Goal: Task Accomplishment & Management: Use online tool/utility

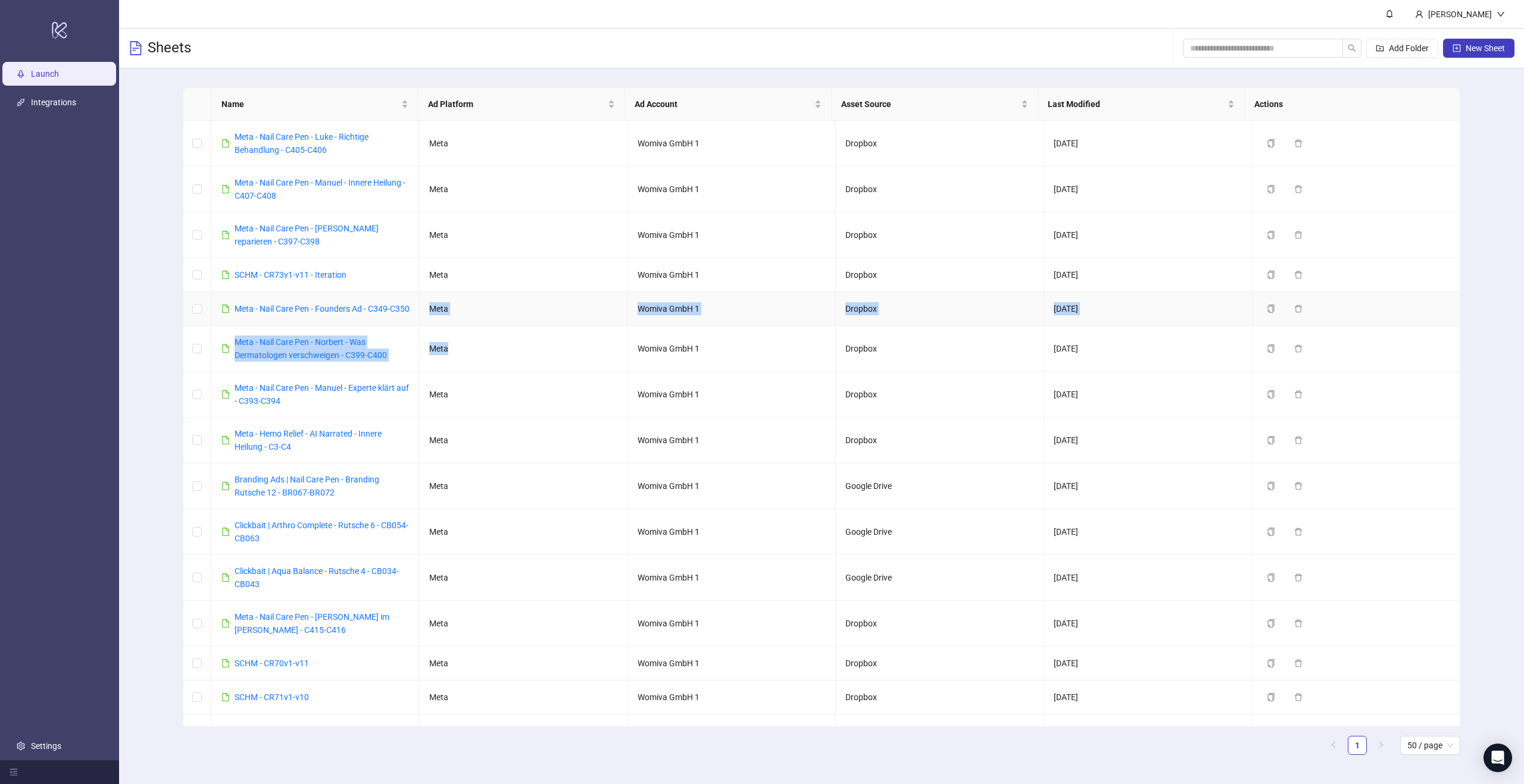
drag, startPoint x: 456, startPoint y: 364, endPoint x: 431, endPoint y: 299, distance: 69.6
click at [431, 299] on tbody "Meta - Nail Care Pen - Luke - Richtige Behandlung - C405-C406 Meta Womiva GmbH …" at bounding box center [822, 715] width 1277 height 1188
click at [162, 208] on div "Name Ad Platform Ad Account Asset Source Last Modified Actions Meta - Nail Care…" at bounding box center [822, 425] width 1405 height 715
drag, startPoint x: 460, startPoint y: 363, endPoint x: 428, endPoint y: 264, distance: 104.0
click at [428, 264] on tbody "Meta - Nail Care Pen - Luke - Richtige Behandlung - C405-C406 Meta Womiva GmbH …" at bounding box center [822, 715] width 1277 height 1188
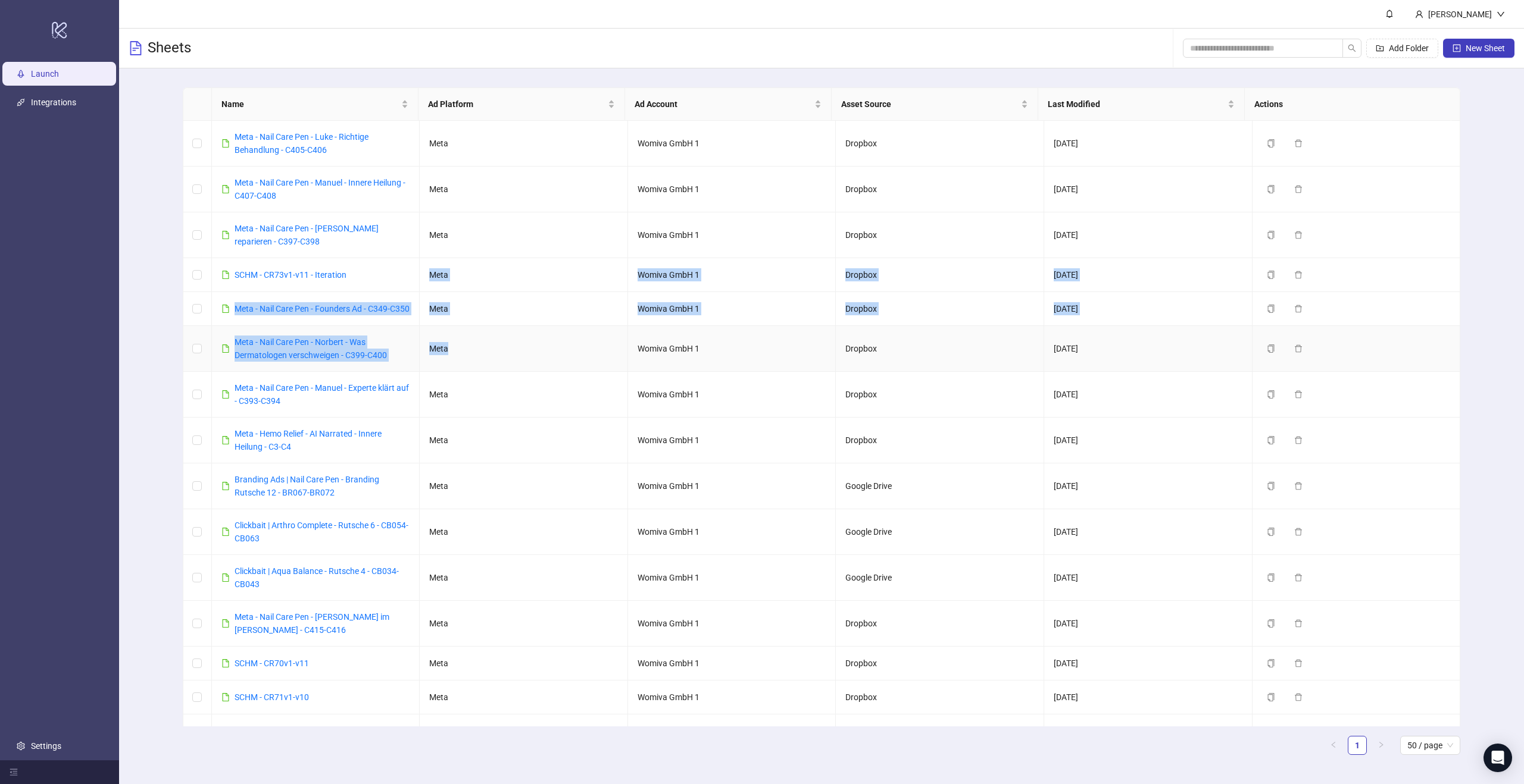
click at [485, 347] on td "Meta" at bounding box center [524, 348] width 209 height 46
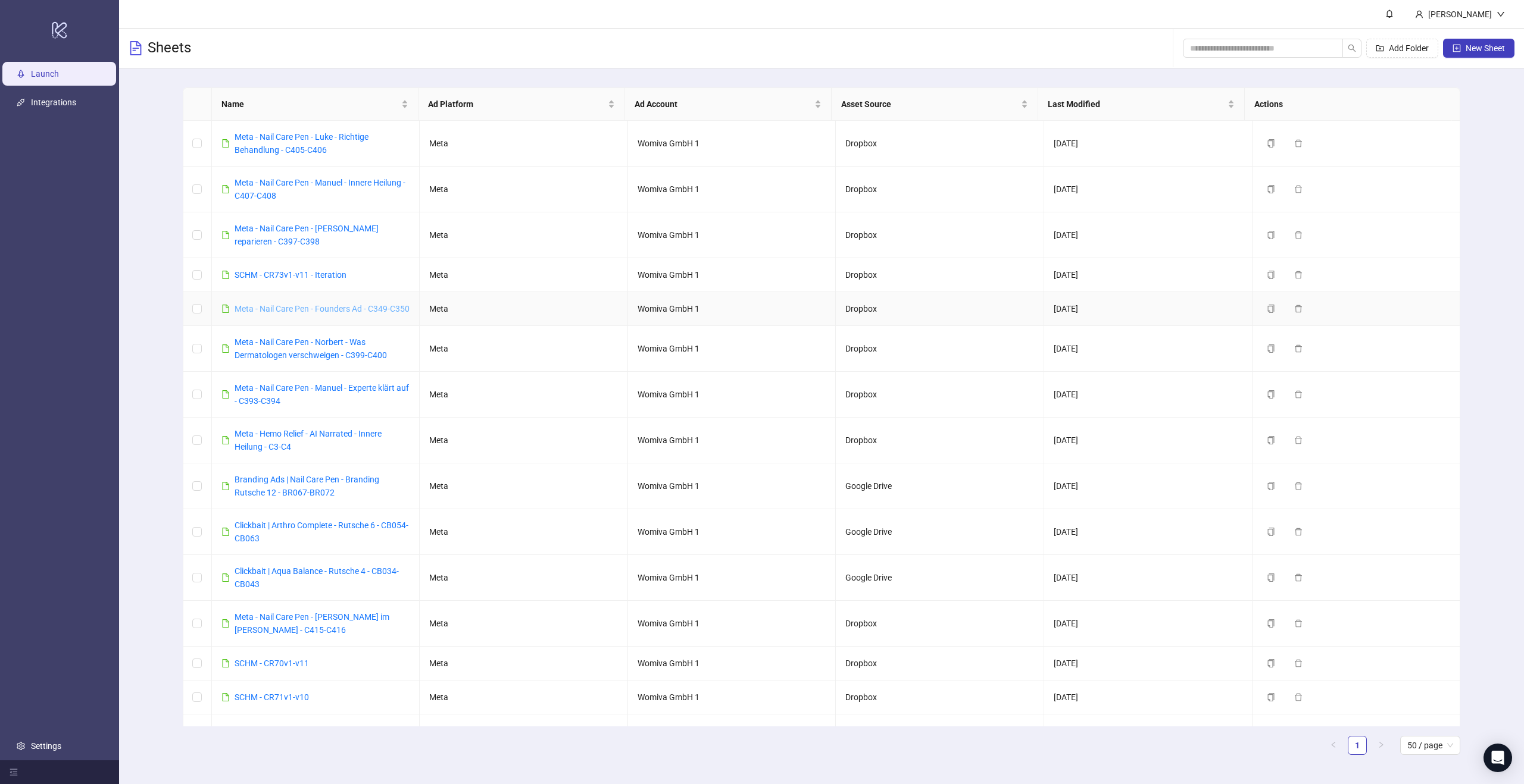
click at [363, 310] on link "Meta - Nail Care Pen - Founders Ad - C349-C350" at bounding box center [321, 309] width 175 height 10
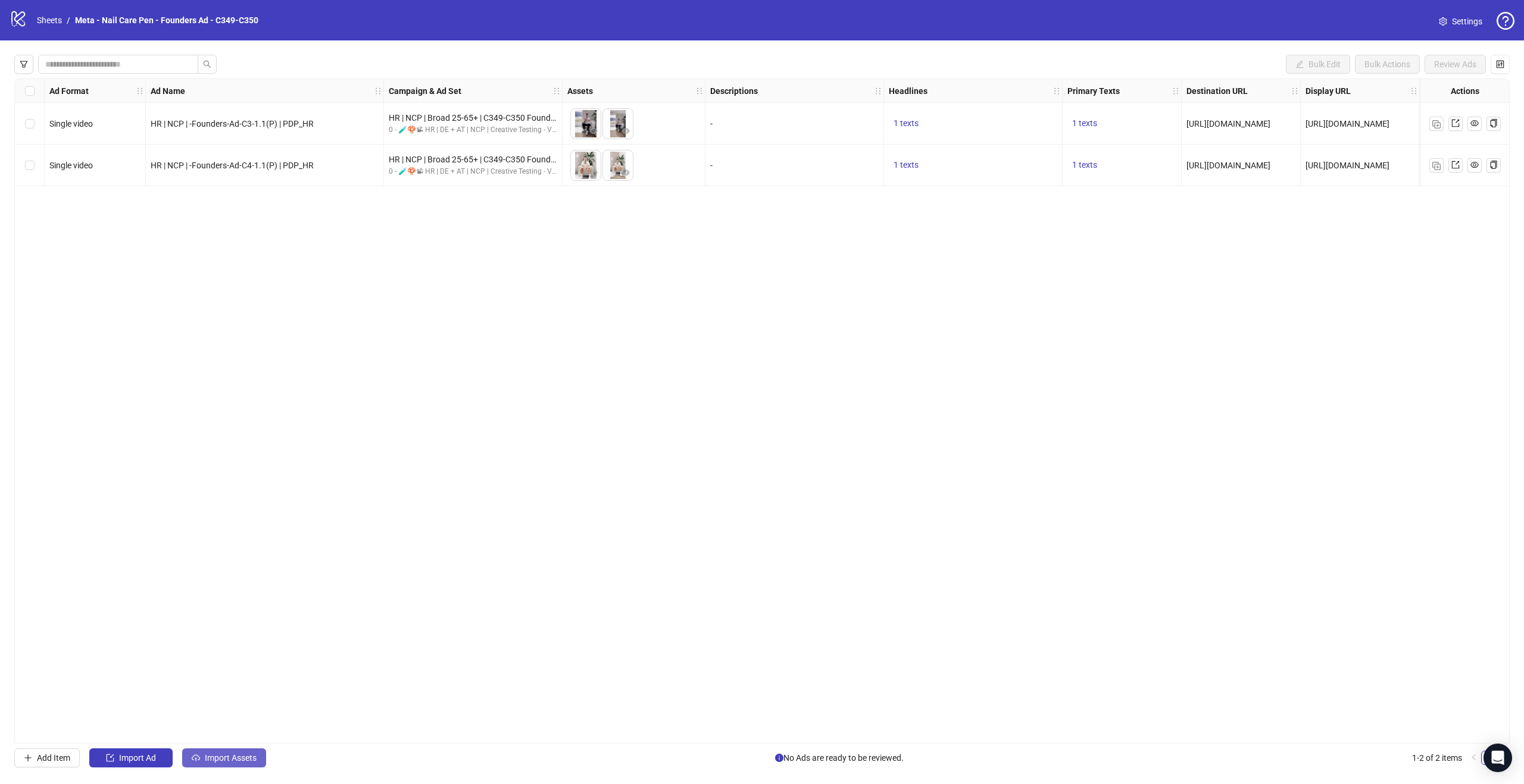
click at [236, 755] on span "Import Assets" at bounding box center [230, 758] width 52 height 10
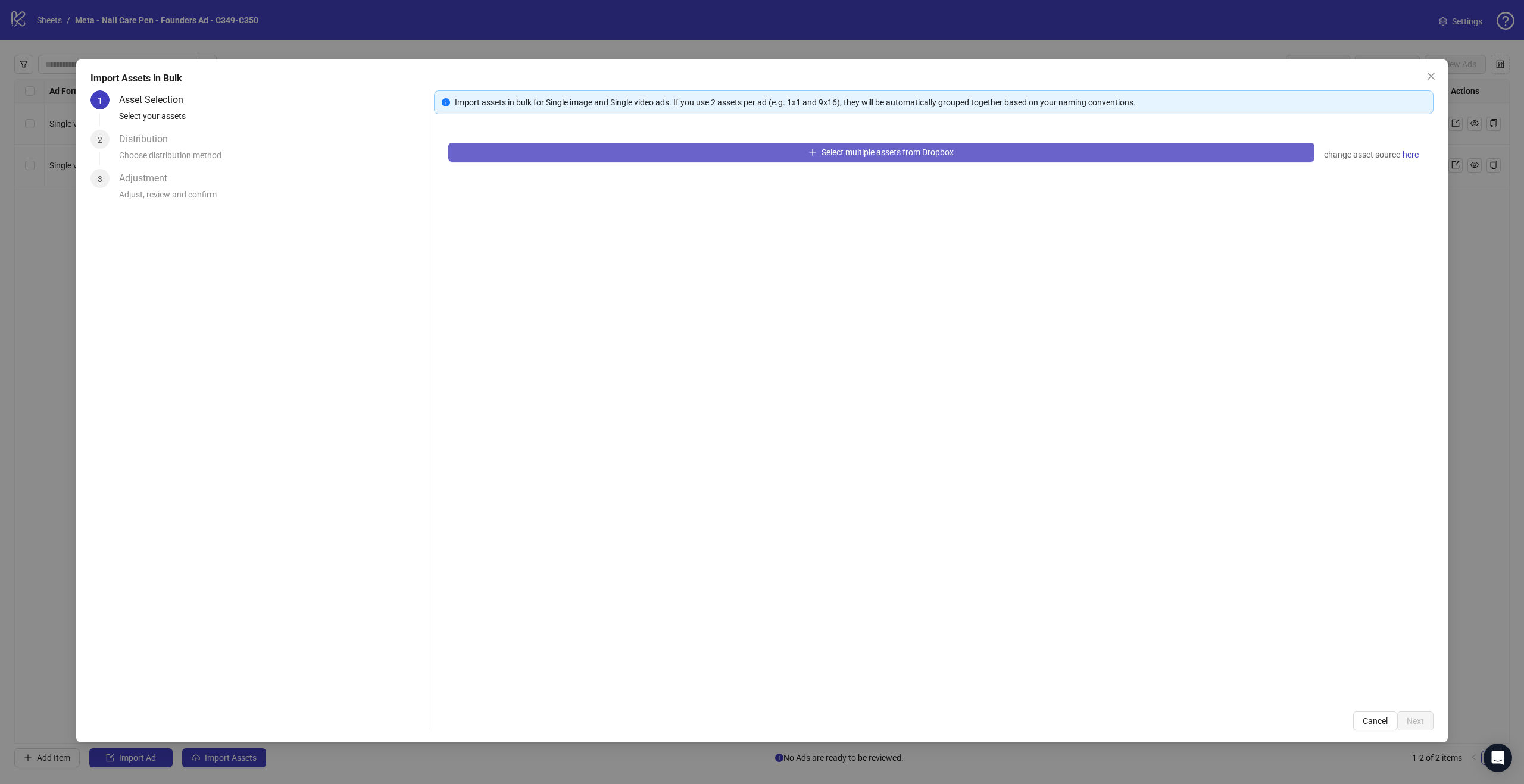
click at [961, 150] on button "Select multiple assets from Dropbox" at bounding box center [881, 152] width 866 height 20
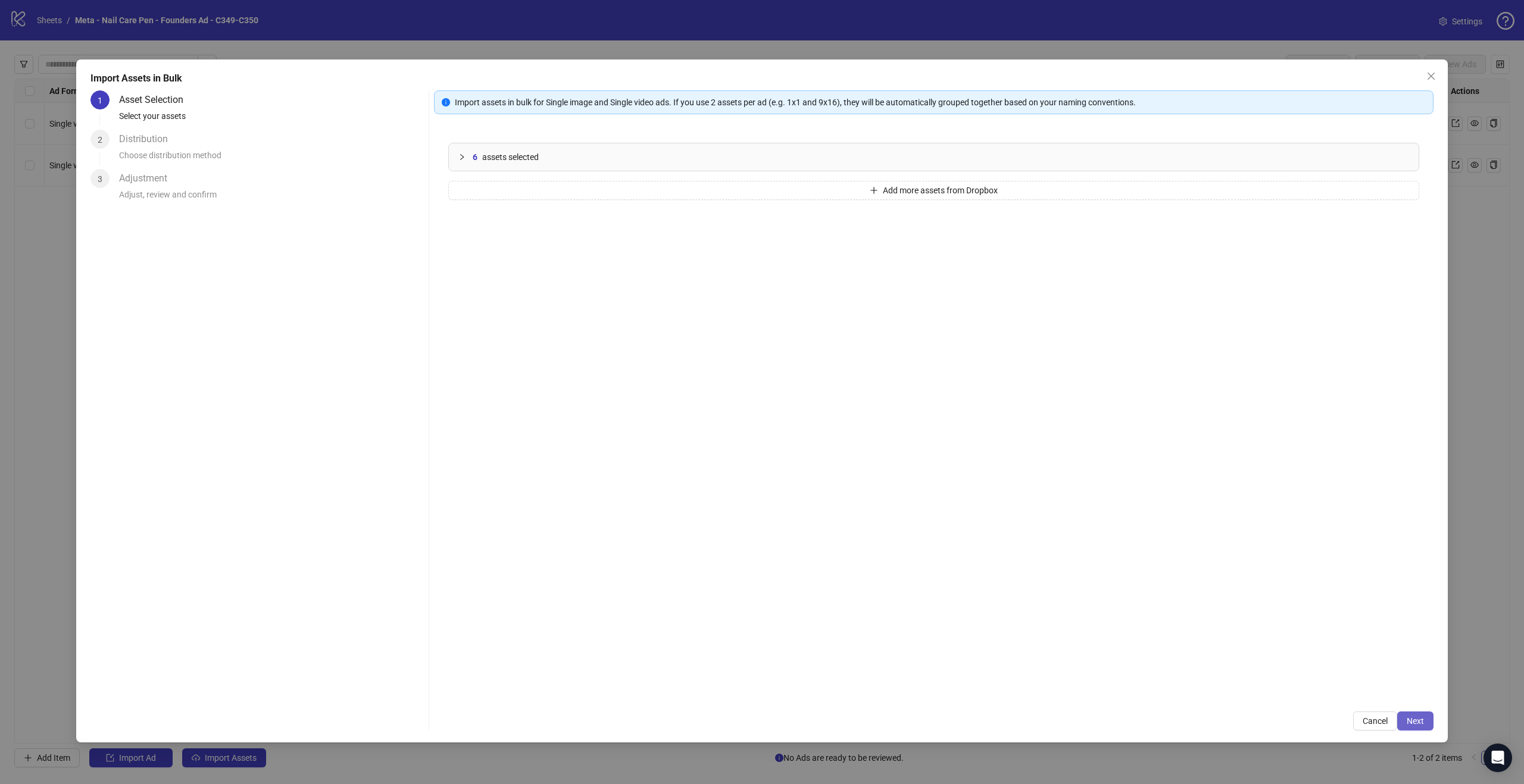
click at [1412, 719] on span "Next" at bounding box center [1416, 722] width 18 height 10
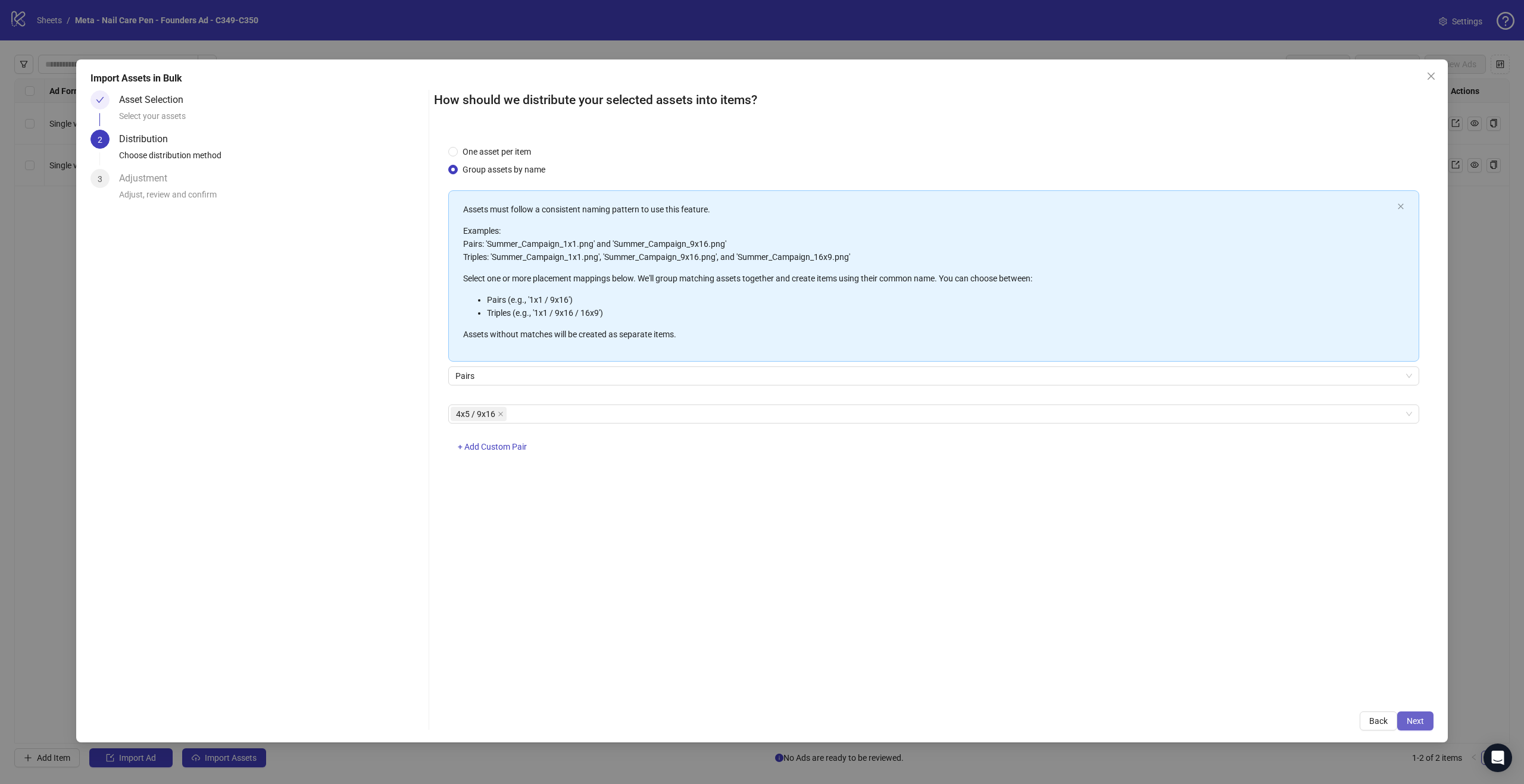
click at [1410, 714] on button "Next" at bounding box center [1415, 722] width 36 height 20
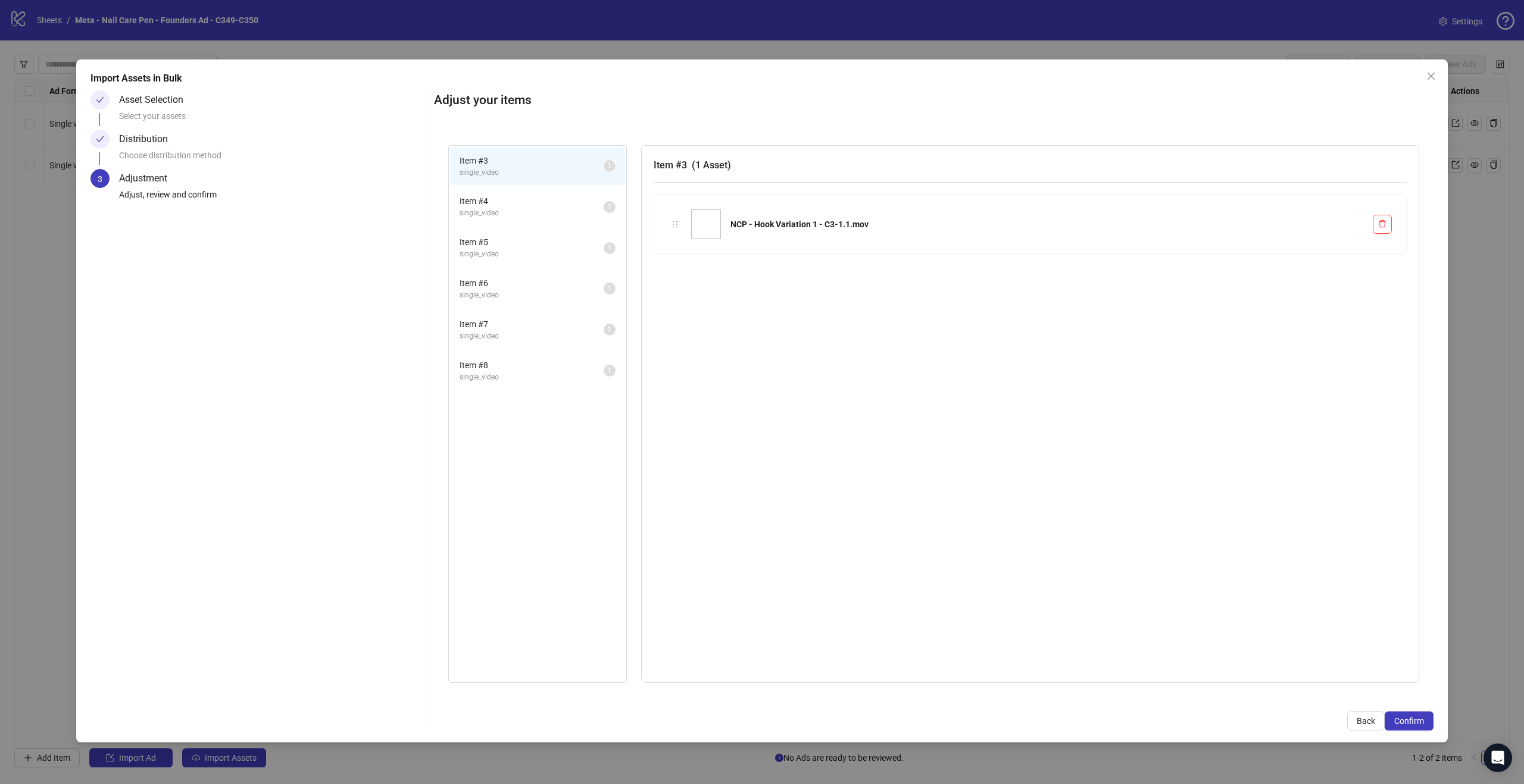
click at [1410, 715] on button "Confirm" at bounding box center [1409, 722] width 49 height 20
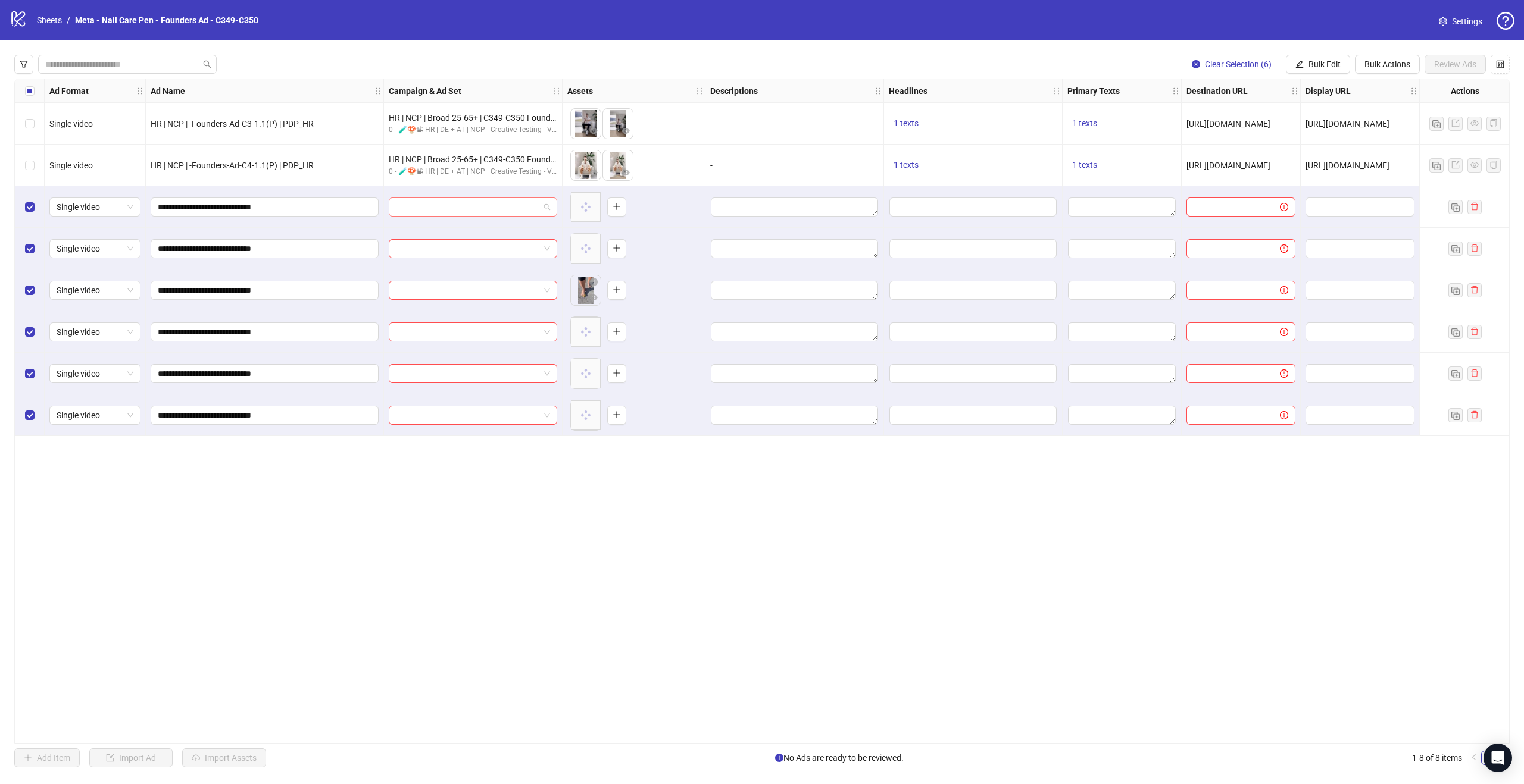
click at [542, 206] on span at bounding box center [473, 207] width 154 height 18
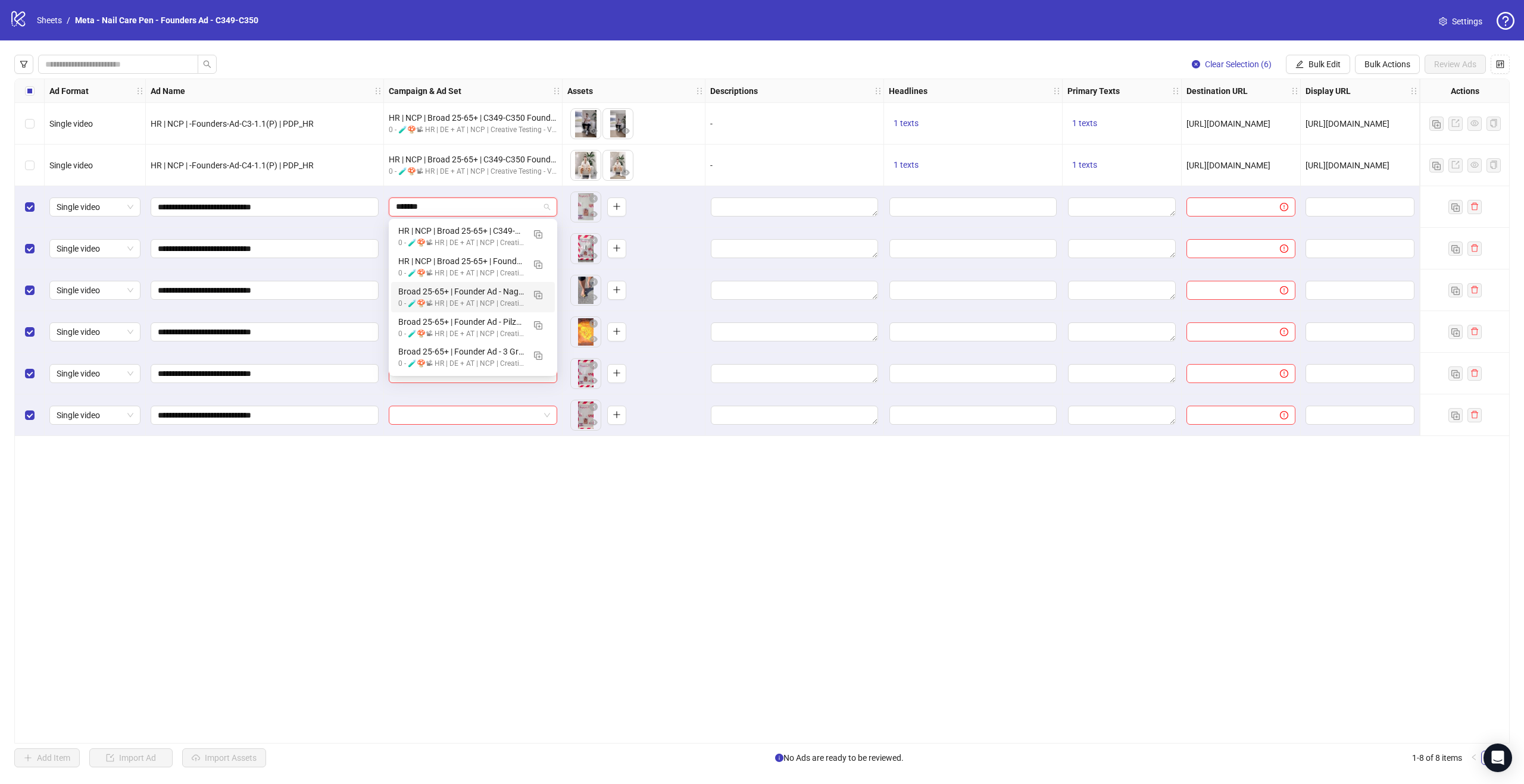
type input "*******"
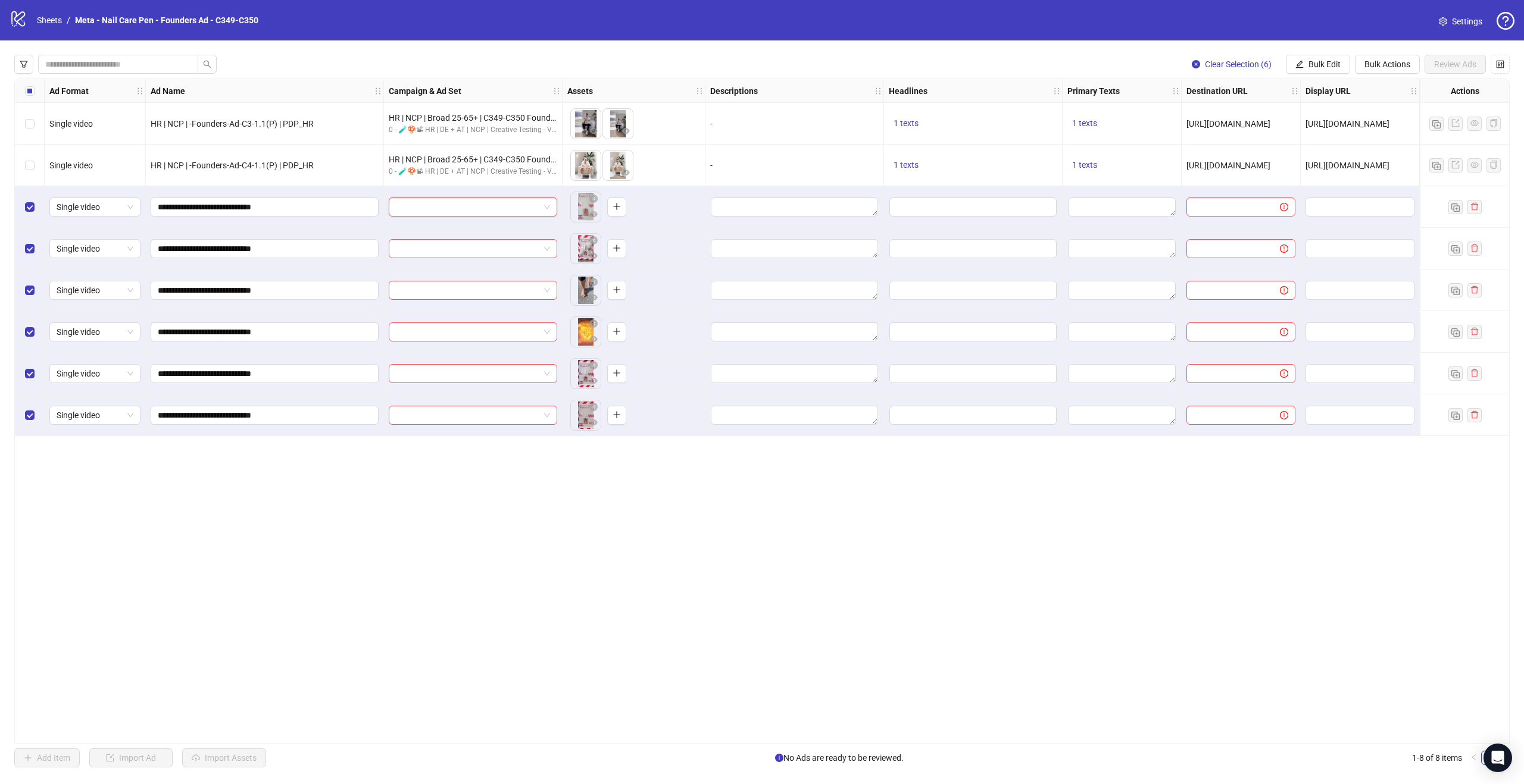
click at [489, 200] on input "search" at bounding box center [467, 207] width 143 height 18
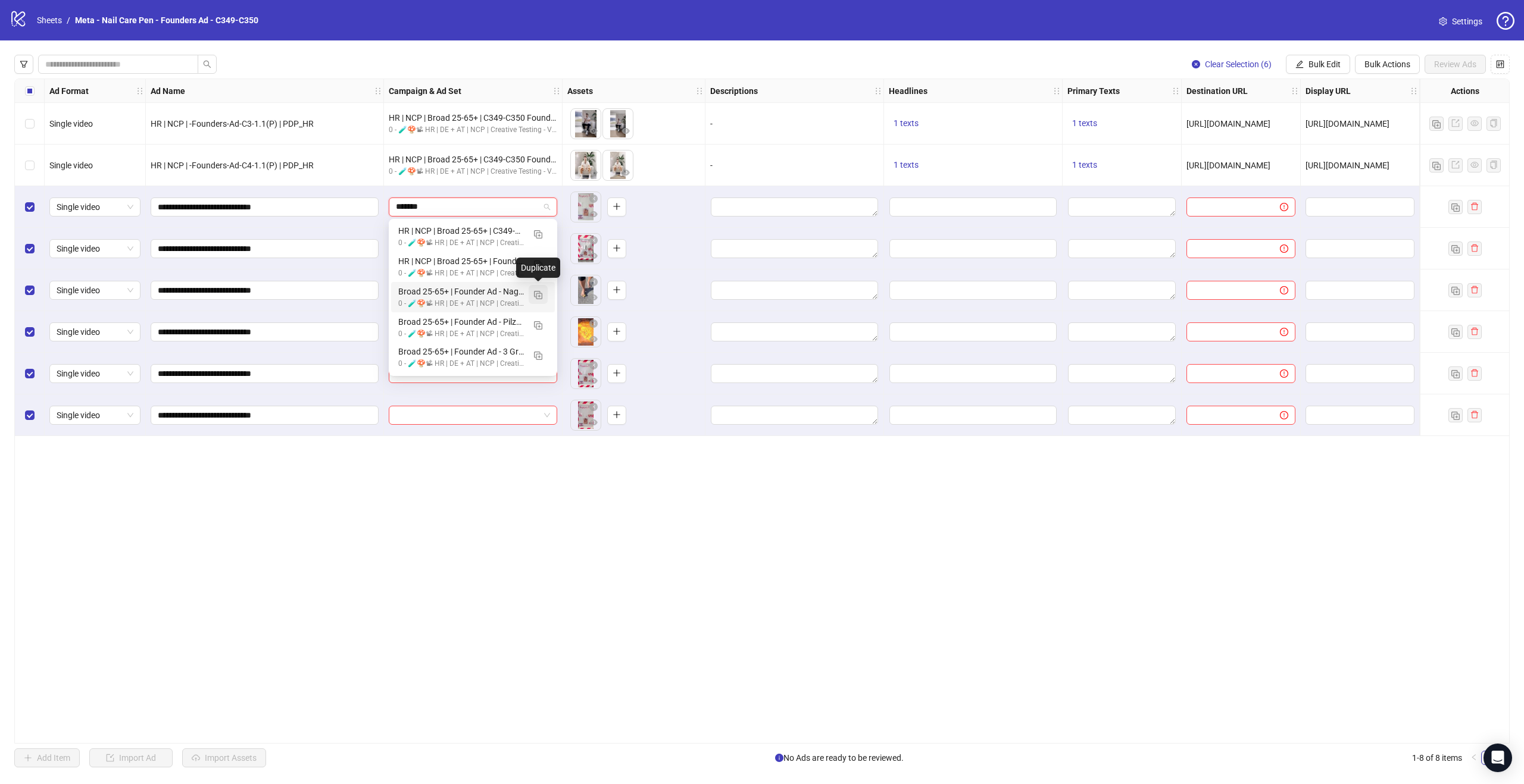
click at [540, 295] on img "button" at bounding box center [538, 294] width 9 height 9
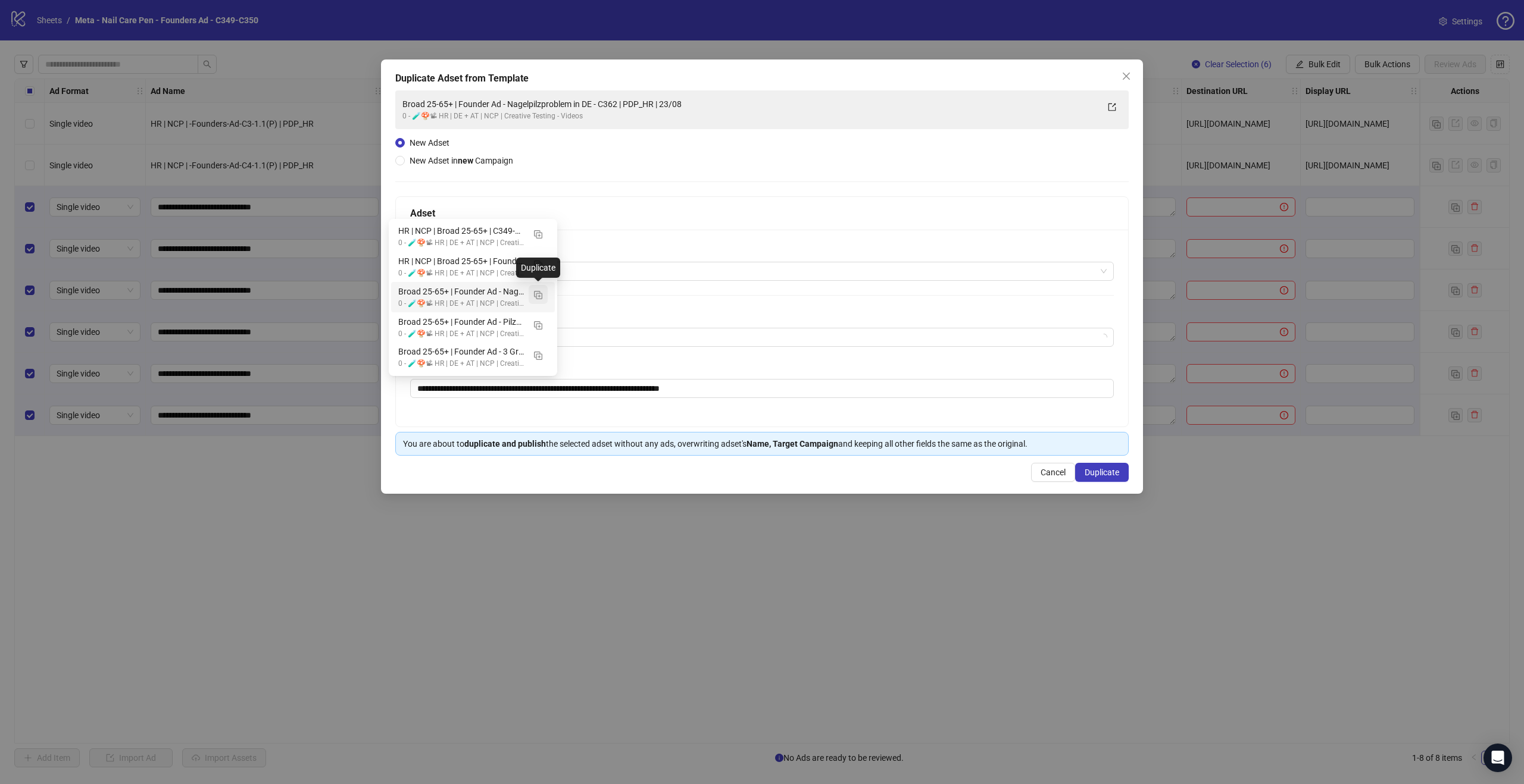
type input "*******"
drag, startPoint x: 632, startPoint y: 386, endPoint x: 523, endPoint y: 387, distance: 109.0
click at [523, 387] on input "**********" at bounding box center [761, 389] width 703 height 20
paste input "**********"
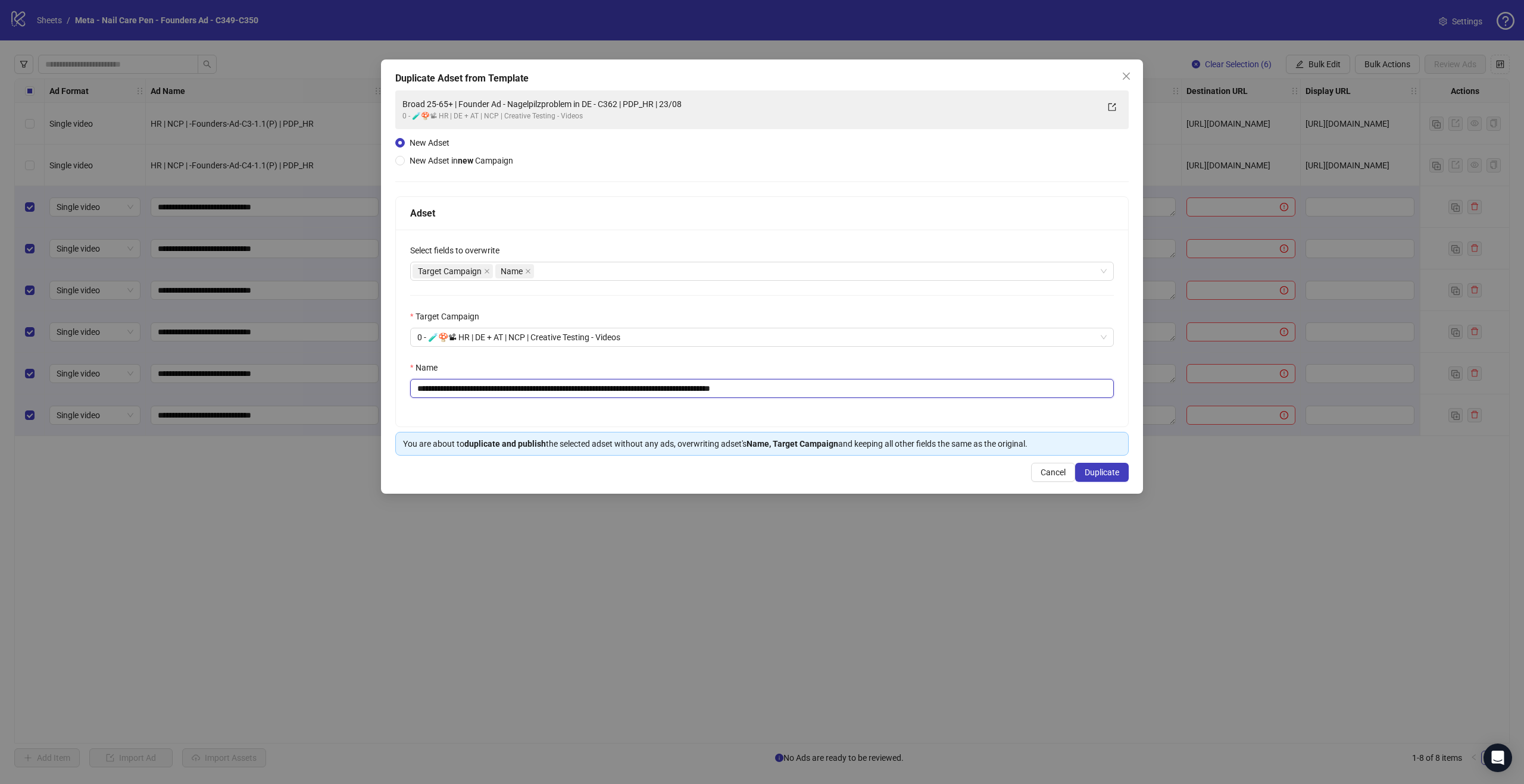
drag, startPoint x: 570, startPoint y: 387, endPoint x: 529, endPoint y: 387, distance: 41.0
click at [529, 387] on input "**********" at bounding box center [761, 389] width 703 height 20
click at [829, 387] on input "**********" at bounding box center [761, 389] width 703 height 20
drag, startPoint x: 825, startPoint y: 388, endPoint x: 734, endPoint y: 387, distance: 91.0
click at [734, 387] on input "**********" at bounding box center [761, 389] width 703 height 20
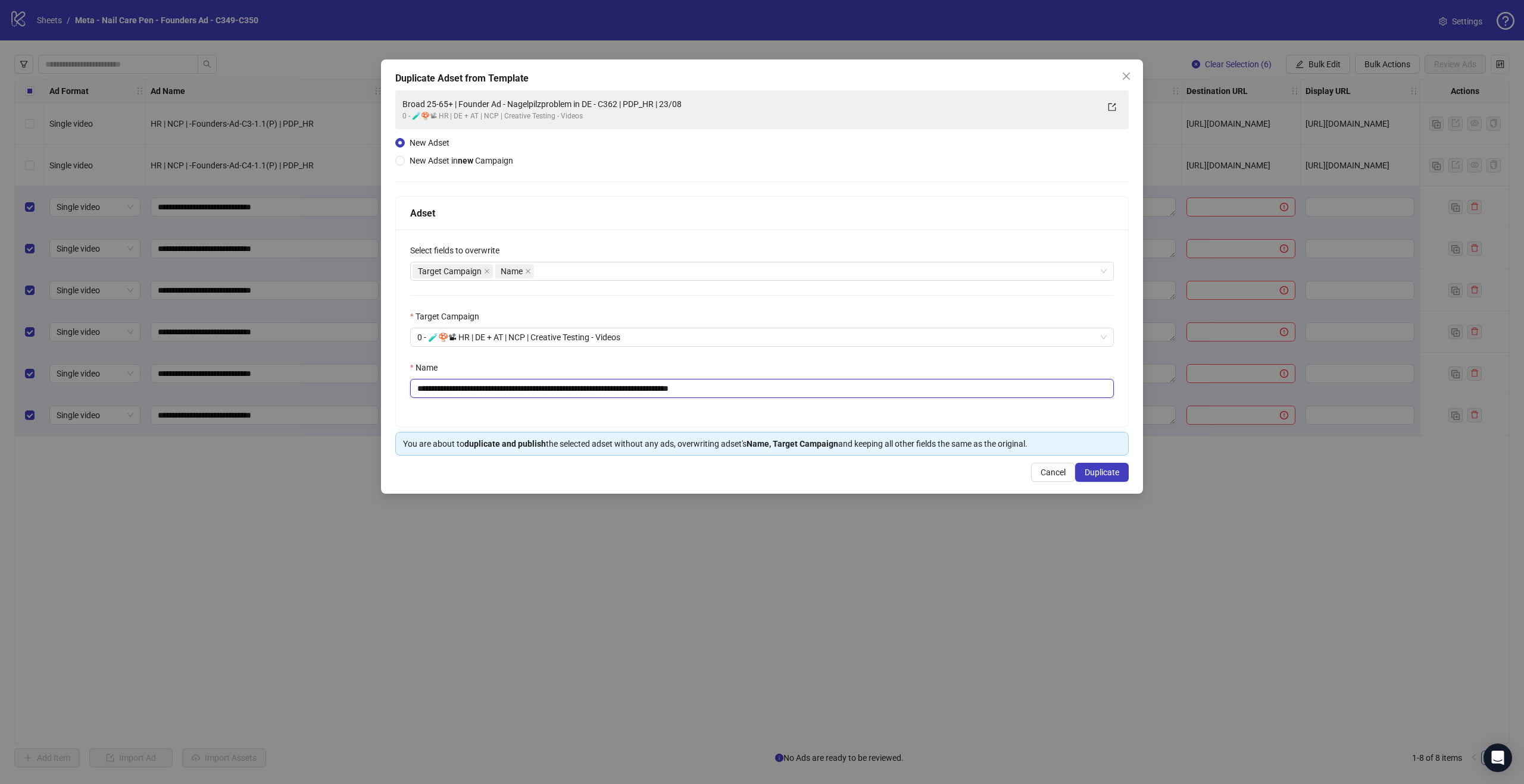
type input "**********"
click at [778, 412] on div "**********" at bounding box center [762, 328] width 732 height 197
click at [1110, 471] on span "Duplicate" at bounding box center [1102, 473] width 34 height 10
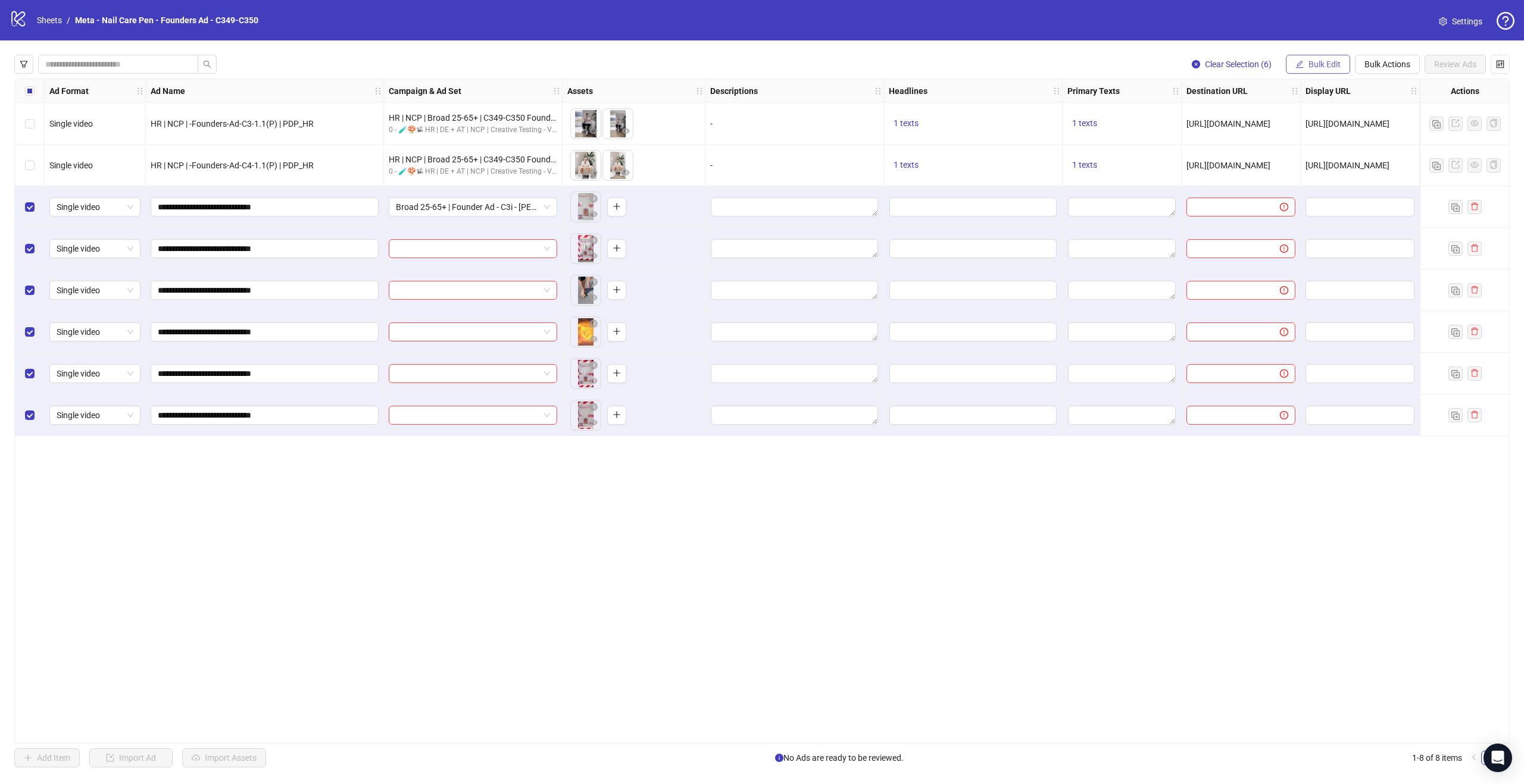
click at [1338, 69] on button "Bulk Edit" at bounding box center [1318, 64] width 64 height 20
click at [1326, 121] on span "Campaign & Ad Set" at bounding box center [1329, 126] width 71 height 13
click at [1396, 146] on icon "check" at bounding box center [1396, 146] width 9 height 9
click at [1218, 164] on span "[URL][DOMAIN_NAME]" at bounding box center [1228, 166] width 84 height 10
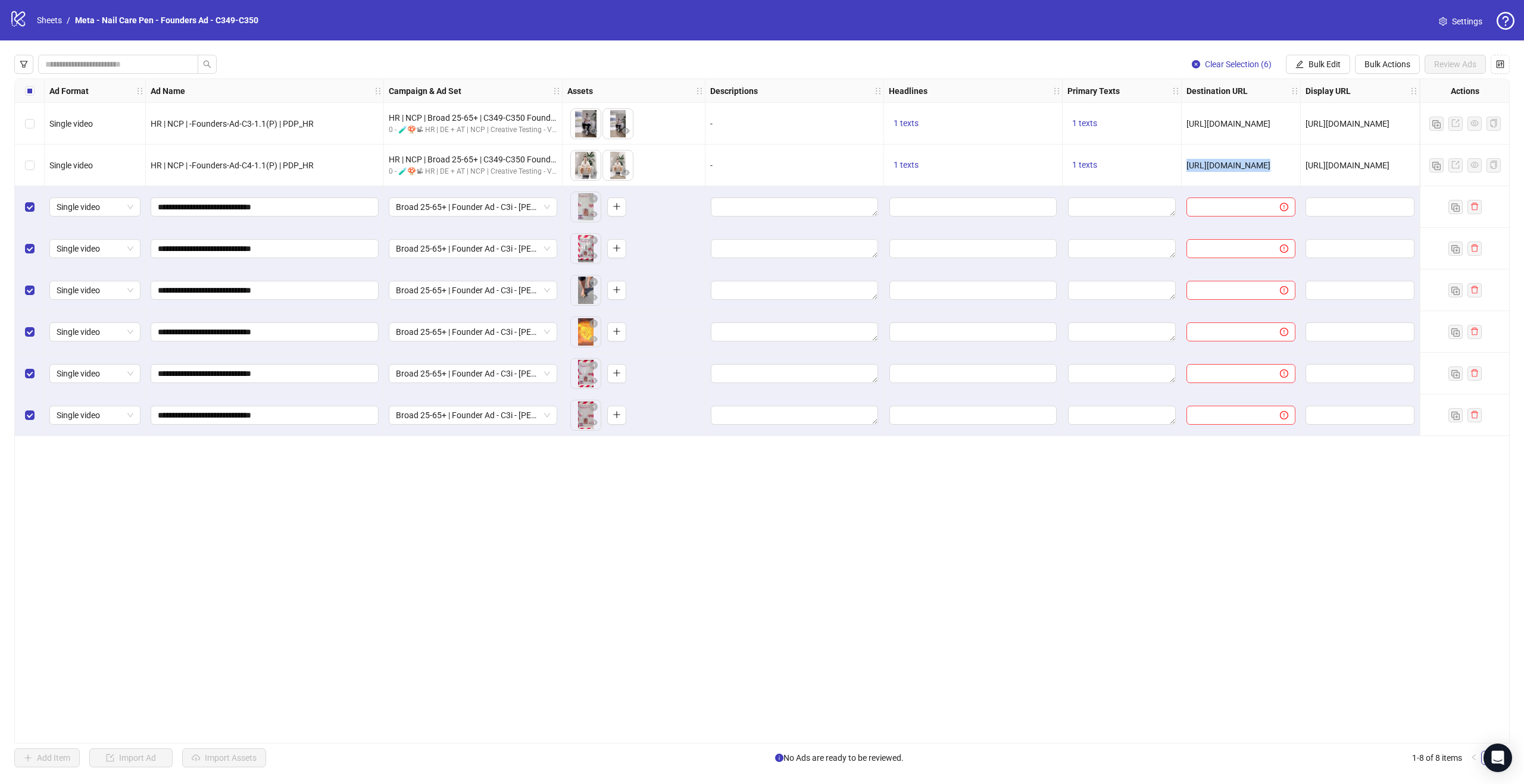
click at [1218, 164] on span "[URL][DOMAIN_NAME]" at bounding box center [1228, 166] width 84 height 10
copy span "[URL][DOMAIN_NAME]"
click at [1325, 68] on span "Bulk Edit" at bounding box center [1324, 64] width 32 height 10
click at [1331, 201] on span "Destination URL" at bounding box center [1329, 202] width 71 height 13
click at [1286, 115] on input "text" at bounding box center [1280, 115] width 215 height 13
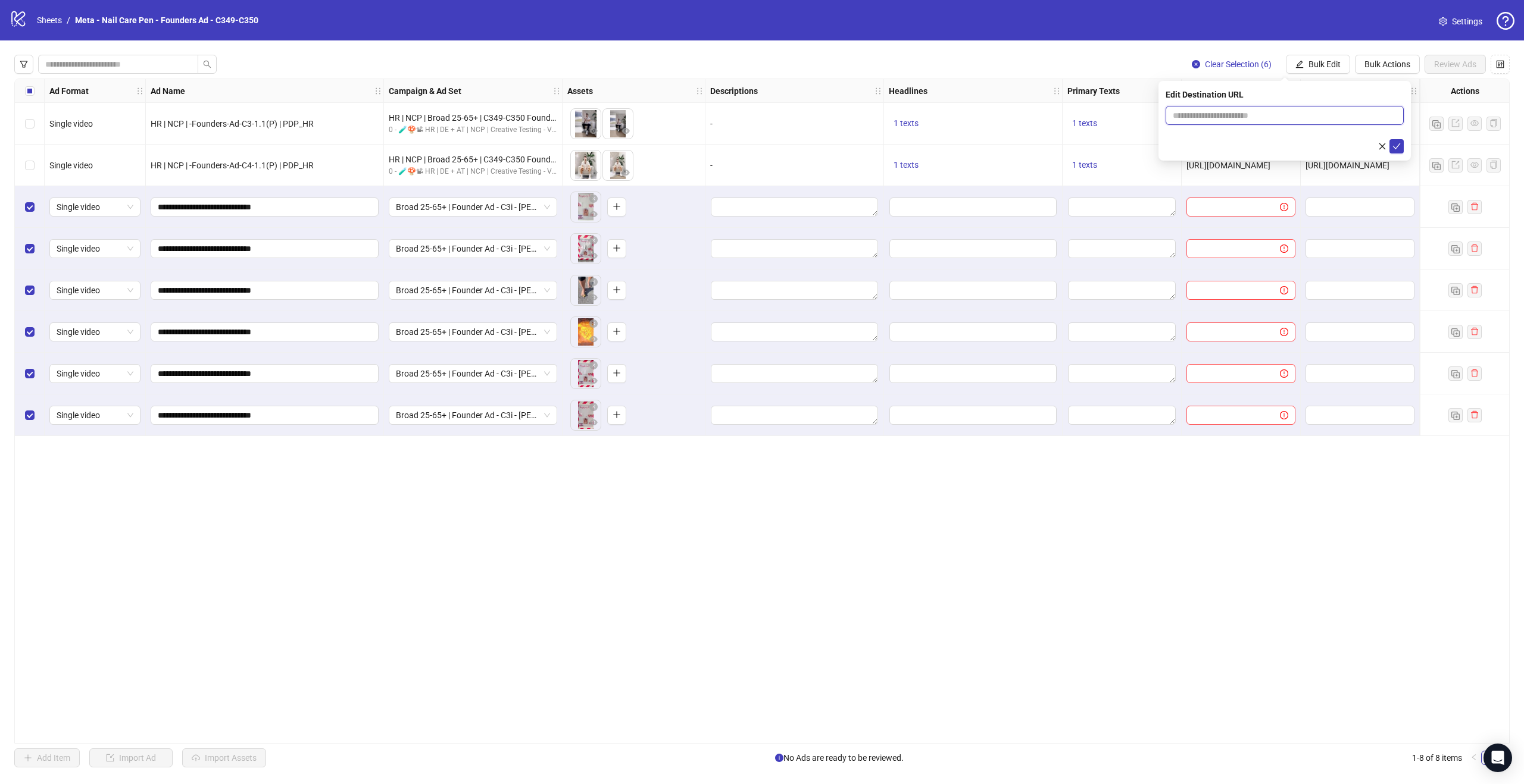
paste input "**********"
type input "**********"
click at [1396, 149] on icon "check" at bounding box center [1396, 146] width 9 height 9
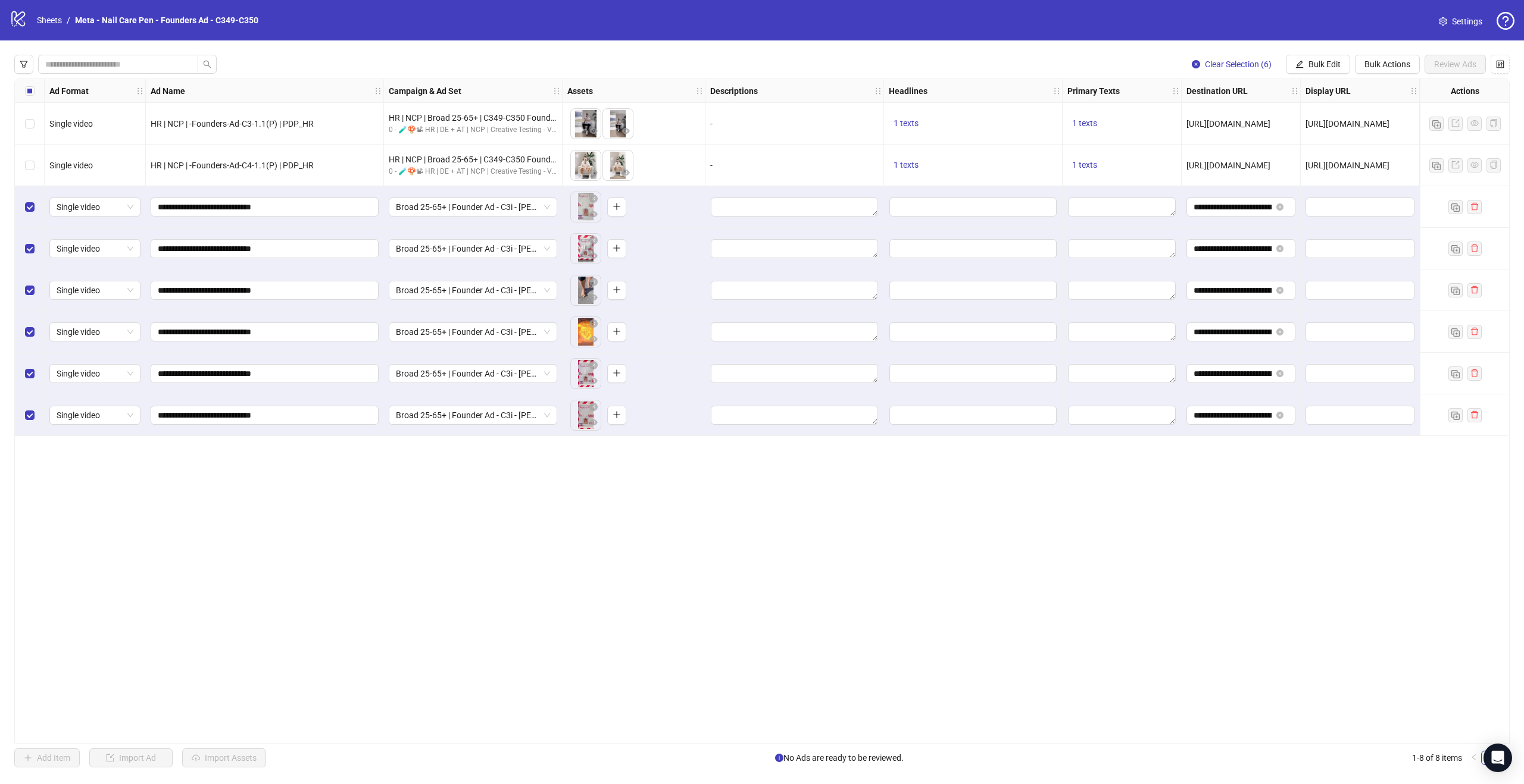
click at [1352, 163] on span "[URL][DOMAIN_NAME]" at bounding box center [1347, 166] width 84 height 10
copy span "[URL][DOMAIN_NAME]"
click at [1335, 63] on span "Bulk Edit" at bounding box center [1324, 64] width 32 height 10
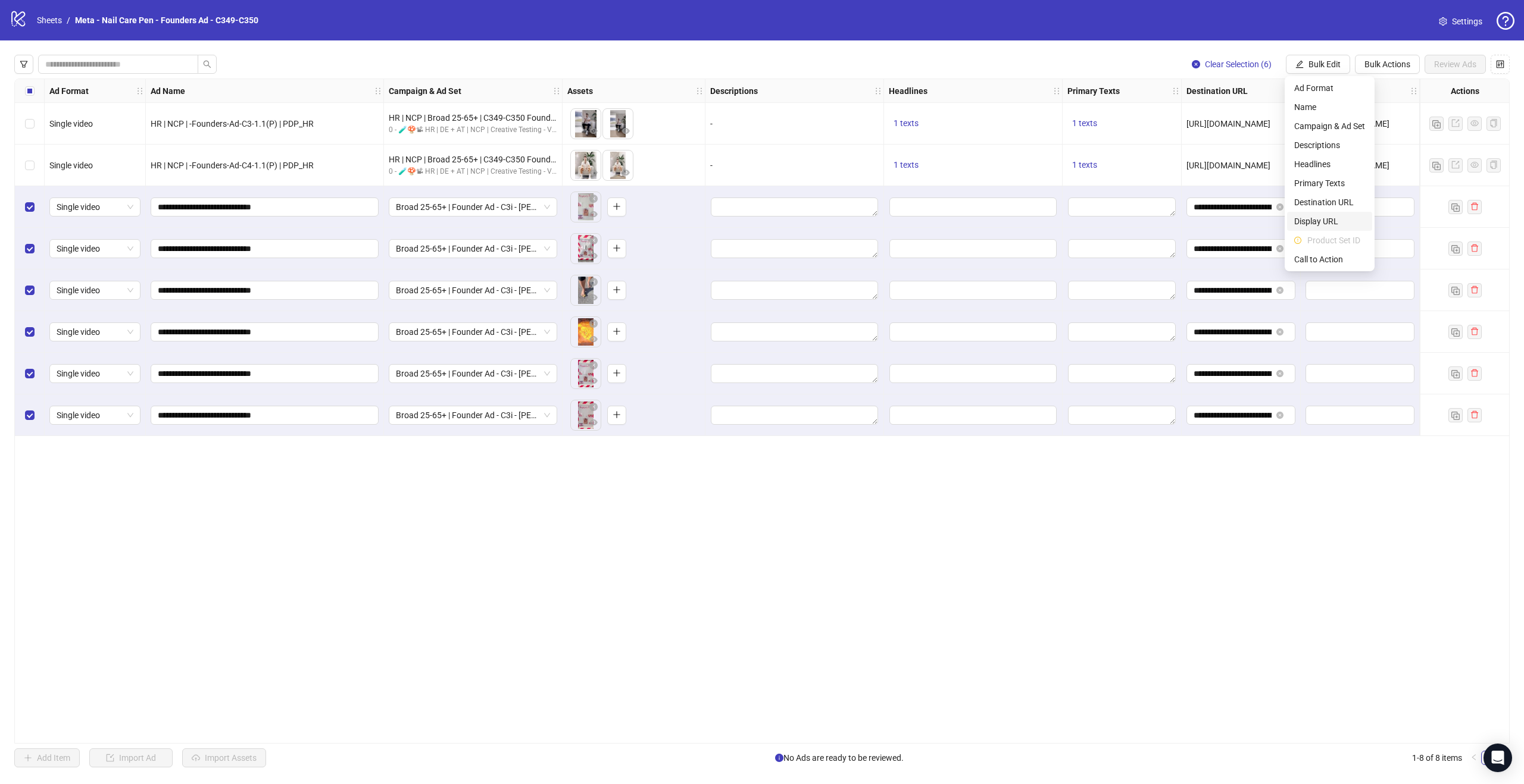
click at [1324, 215] on span "Display URL" at bounding box center [1329, 220] width 71 height 13
click at [1289, 115] on input "text" at bounding box center [1285, 116] width 238 height 20
paste input "**********"
type input "**********"
click at [1392, 148] on icon "check" at bounding box center [1396, 146] width 9 height 9
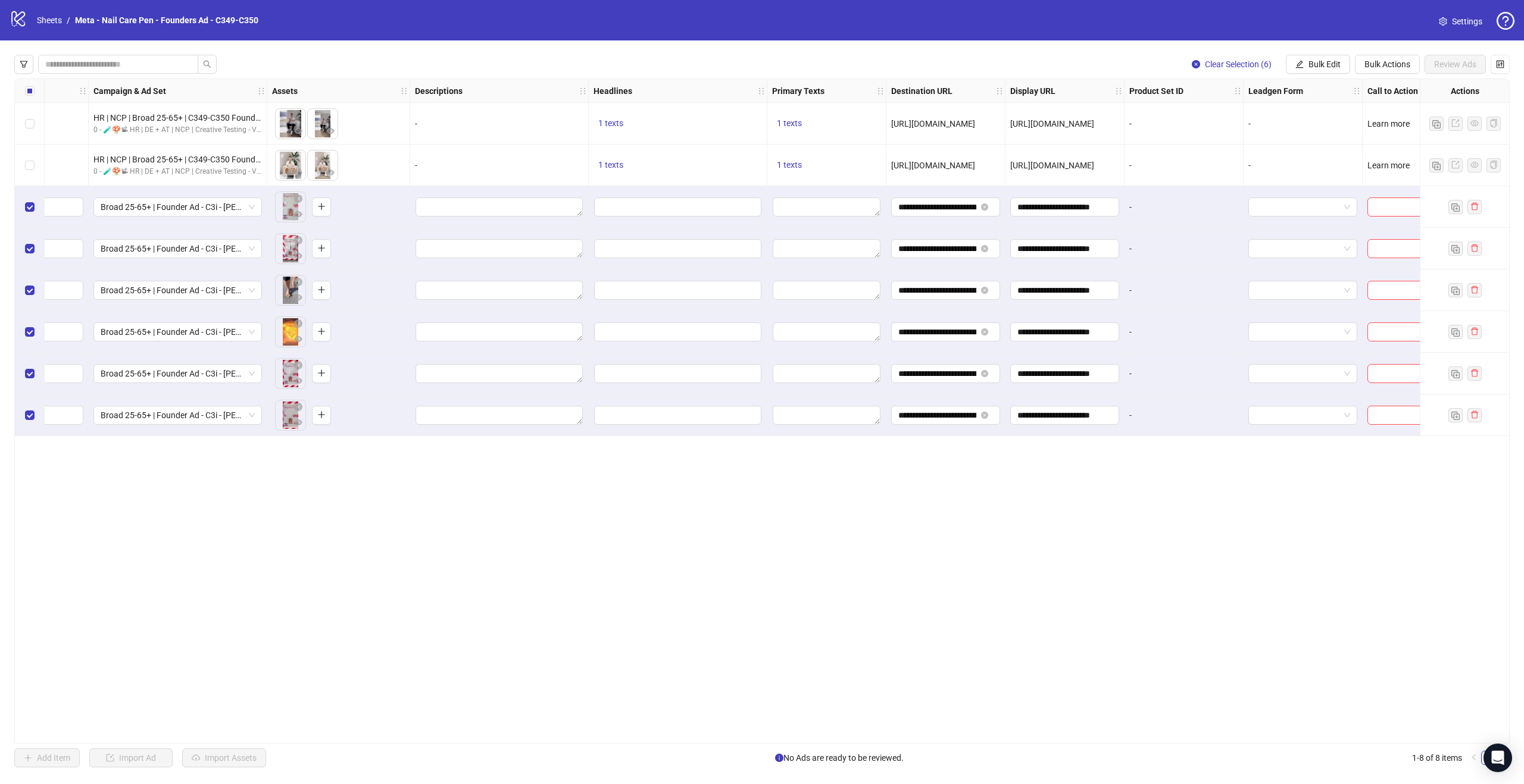
scroll to position [0, 453]
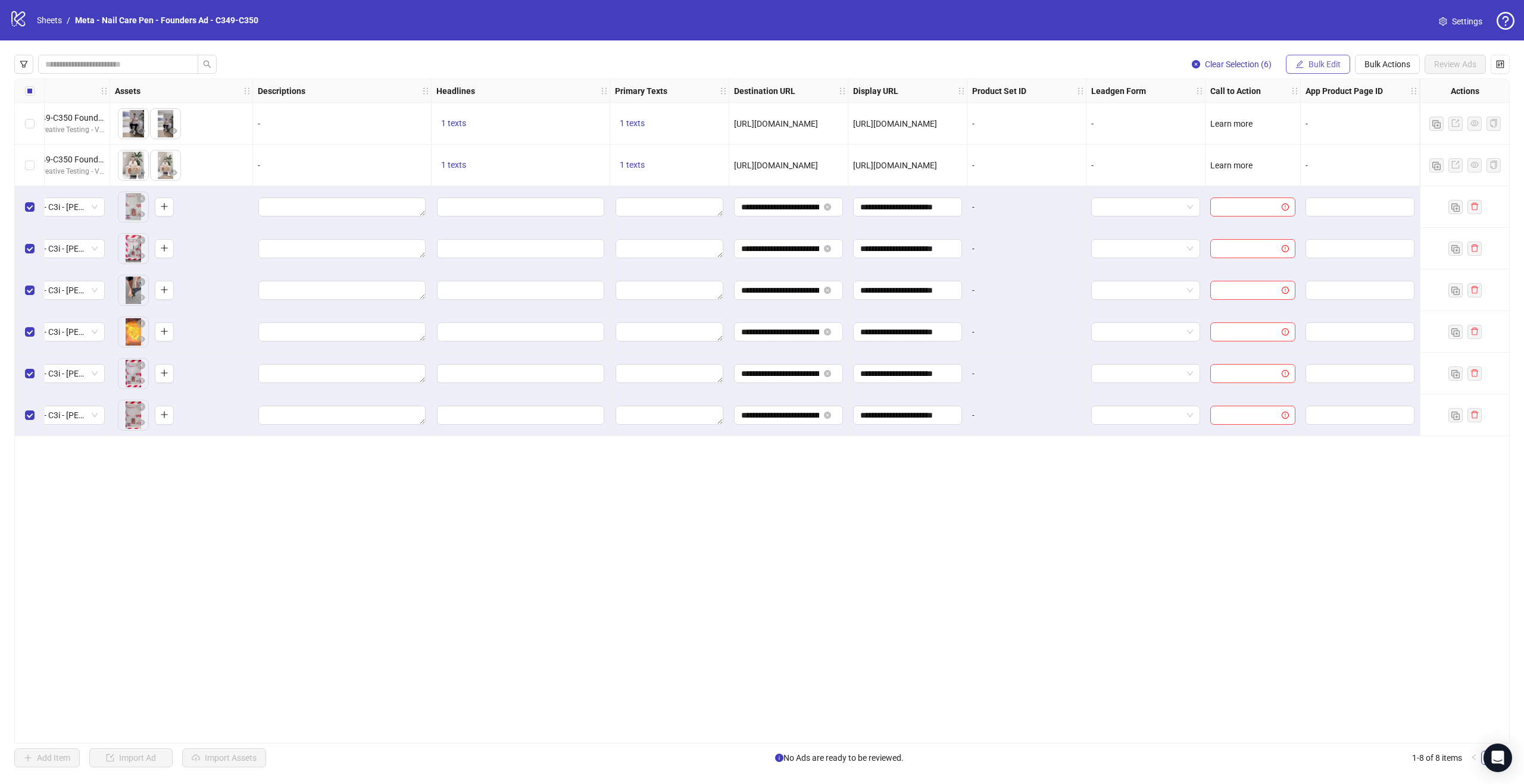
click at [1318, 60] on span "Bulk Edit" at bounding box center [1324, 64] width 32 height 10
click at [1330, 254] on span "Call to Action" at bounding box center [1329, 258] width 71 height 13
click at [1256, 109] on input "search" at bounding box center [1279, 115] width 213 height 18
type input "*****"
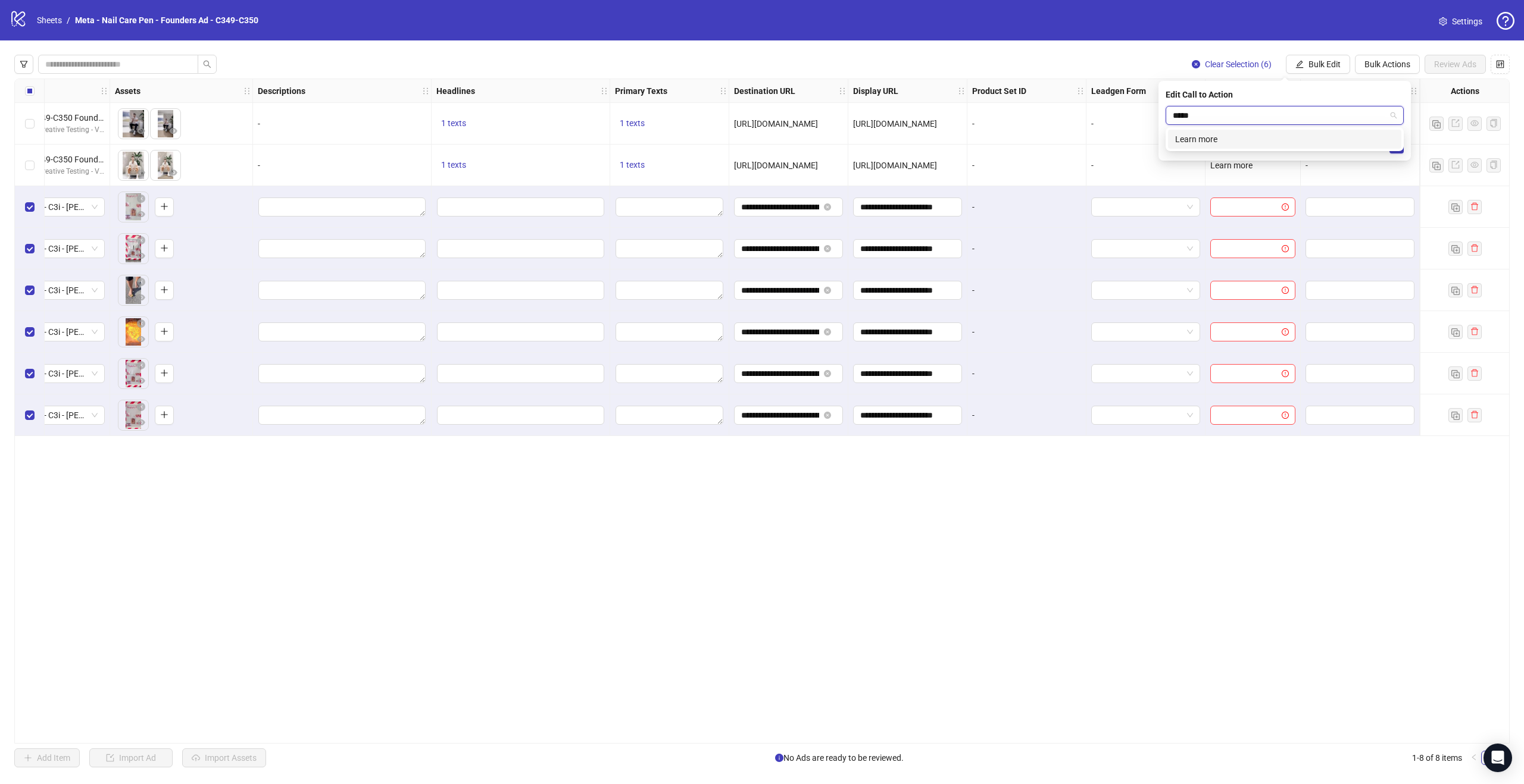
click at [1254, 137] on div "Learn more" at bounding box center [1284, 138] width 220 height 13
click at [1391, 147] on button "submit" at bounding box center [1396, 146] width 15 height 15
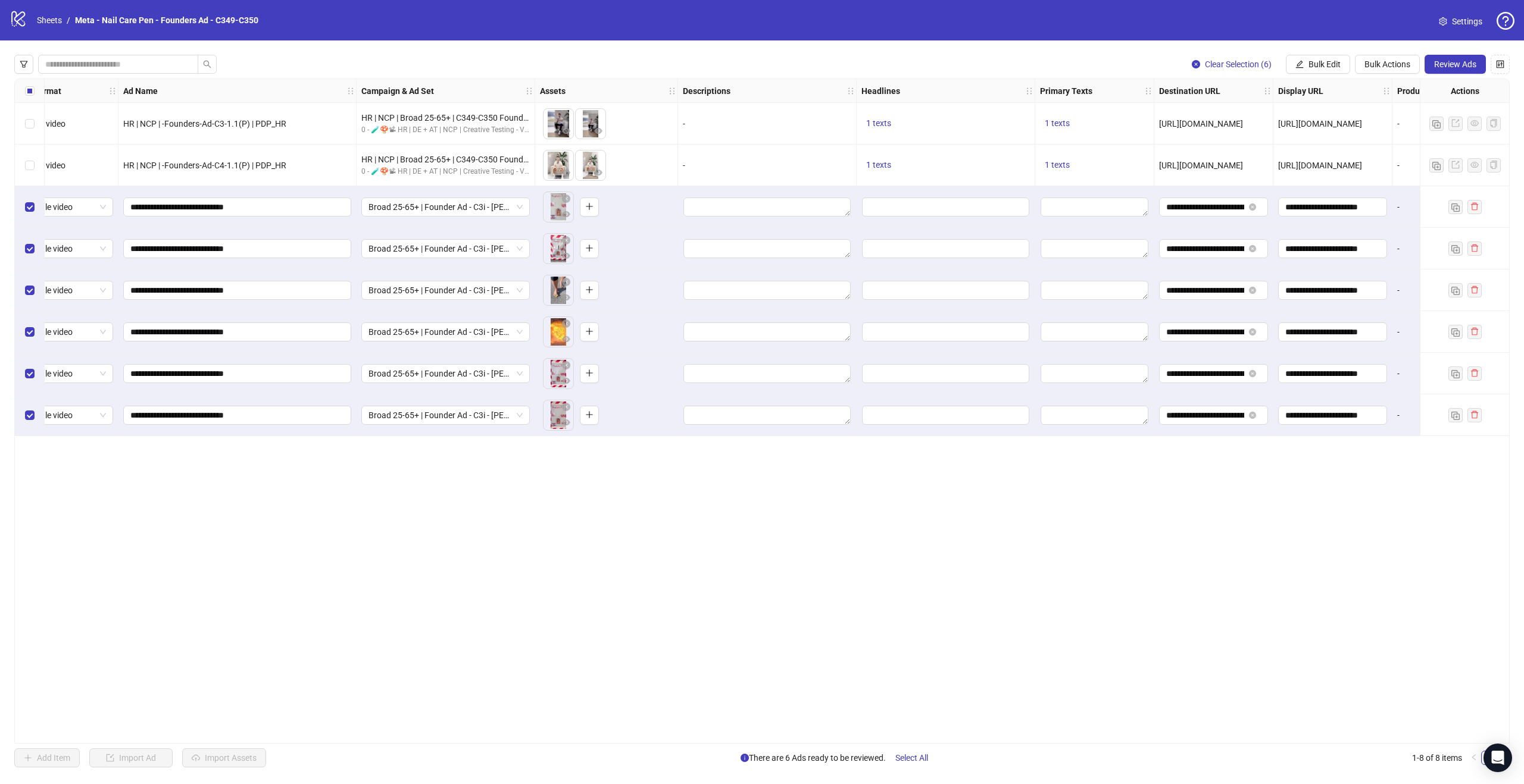
scroll to position [0, 0]
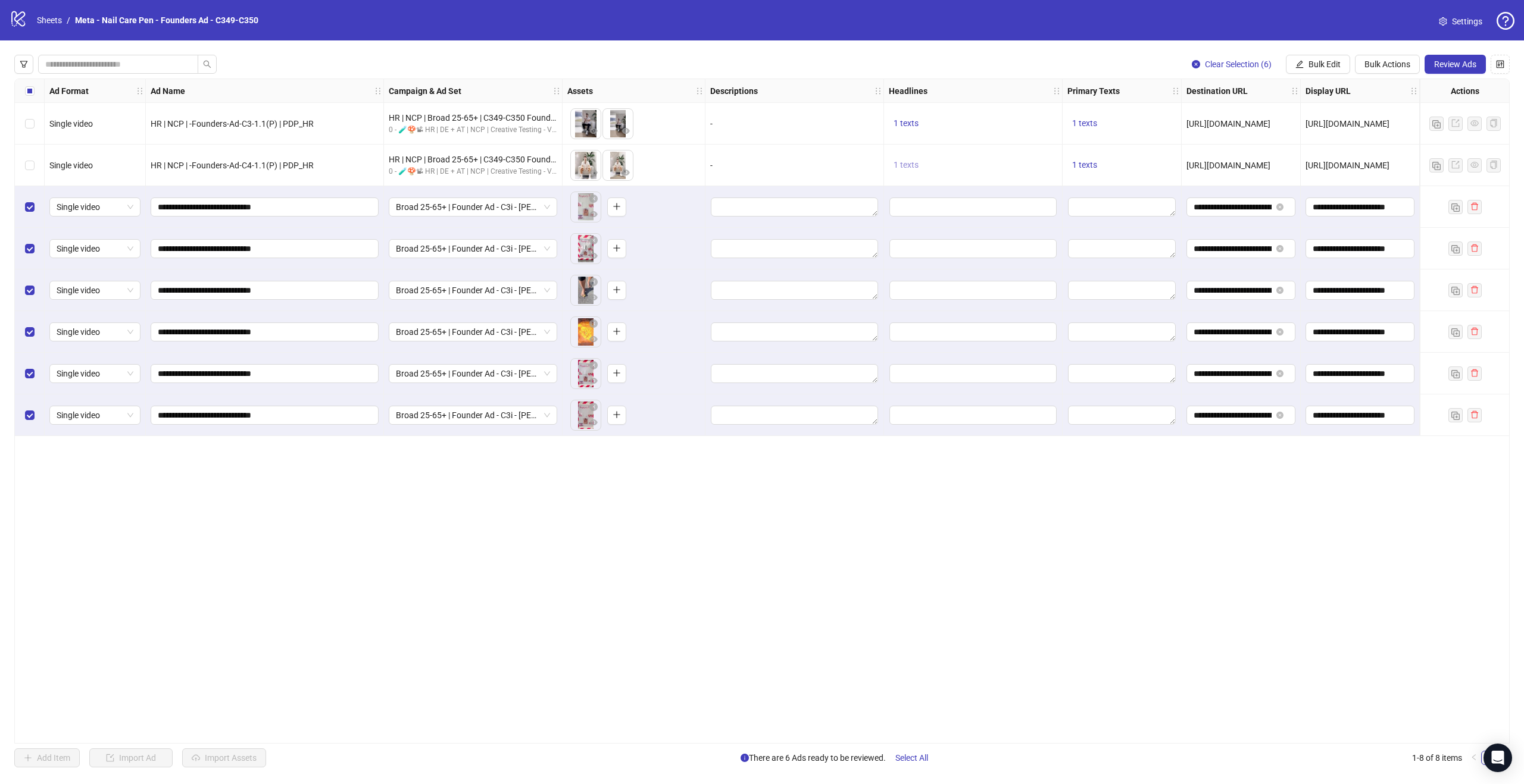
click at [910, 161] on span "1 texts" at bounding box center [906, 165] width 25 height 10
click at [1008, 150] on div "Der größte Fehler bei brüchigen Nägeln!" at bounding box center [1026, 155] width 99 height 26
copy div "Der größte Fehler bei brüchigen Nägeln!"
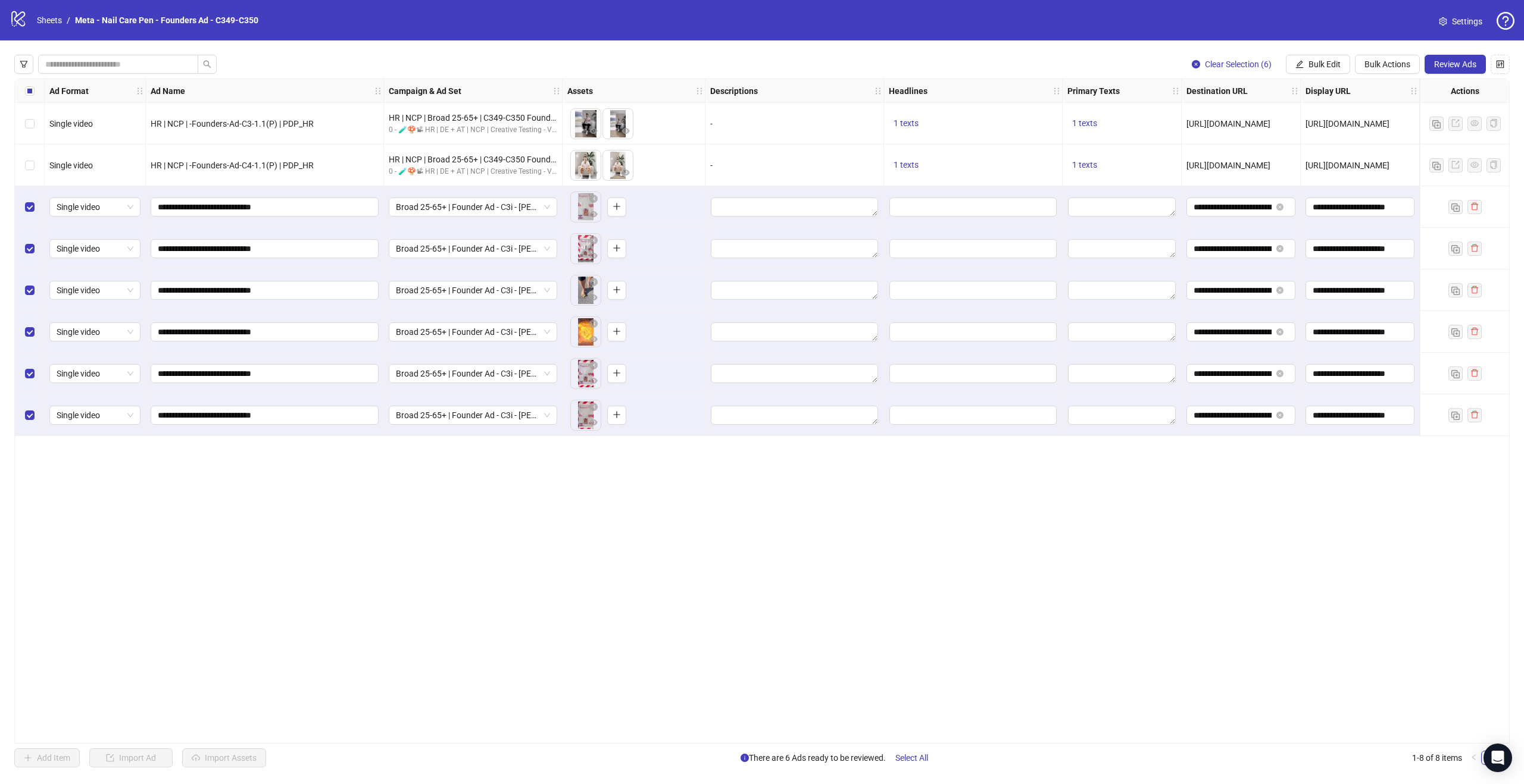
click at [1099, 581] on div "Ad Format Ad Name Campaign & Ad Set Assets Descriptions Headlines Primary Texts…" at bounding box center [762, 412] width 1496 height 665
click at [1316, 62] on span "Bulk Edit" at bounding box center [1324, 64] width 32 height 10
click at [1329, 164] on span "Headlines" at bounding box center [1329, 164] width 71 height 13
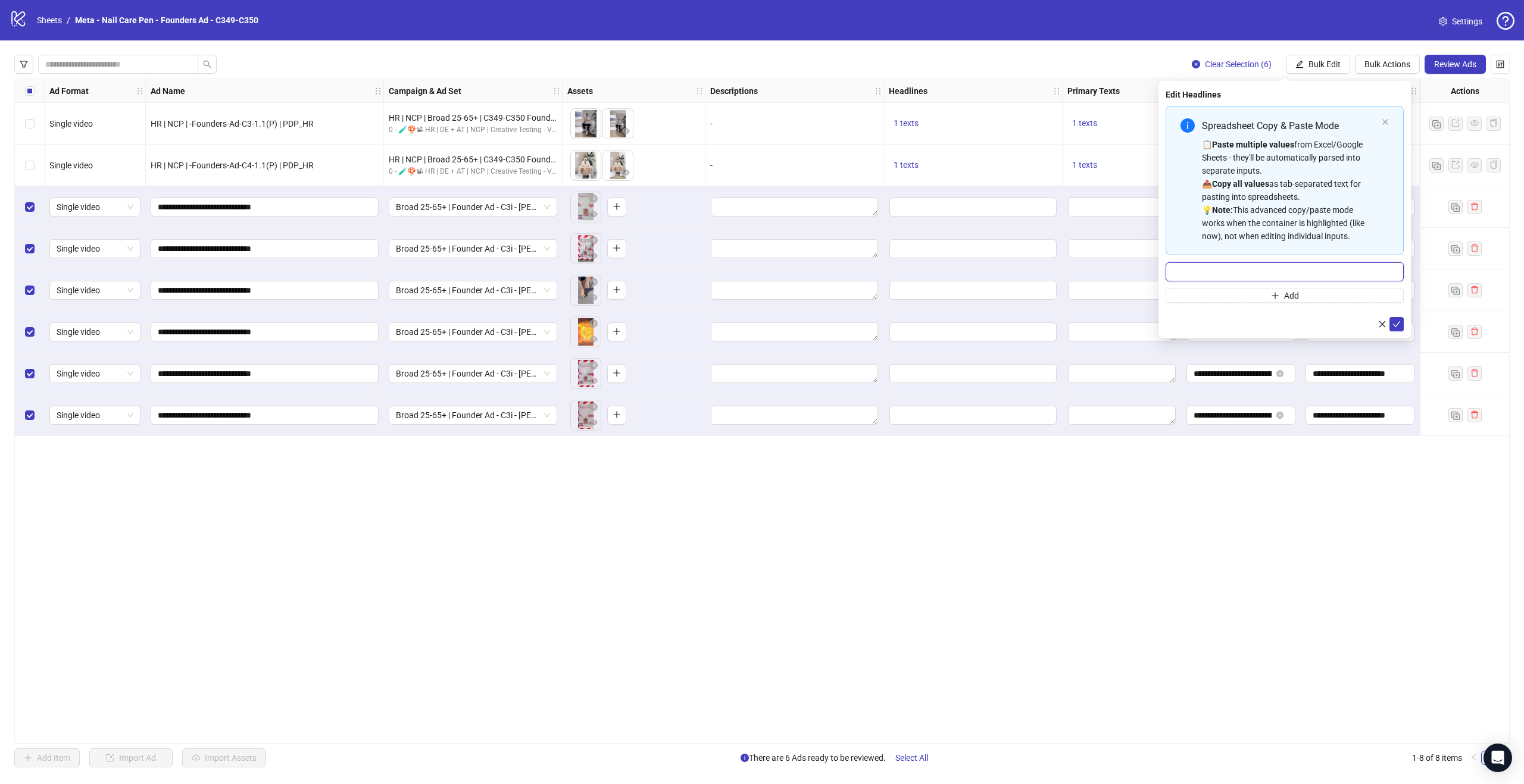
click at [1249, 269] on input "Multi-input container - paste or copy values" at bounding box center [1285, 272] width 238 height 20
paste input "**********"
type input "**********"
click at [1393, 324] on icon "check" at bounding box center [1396, 324] width 9 height 9
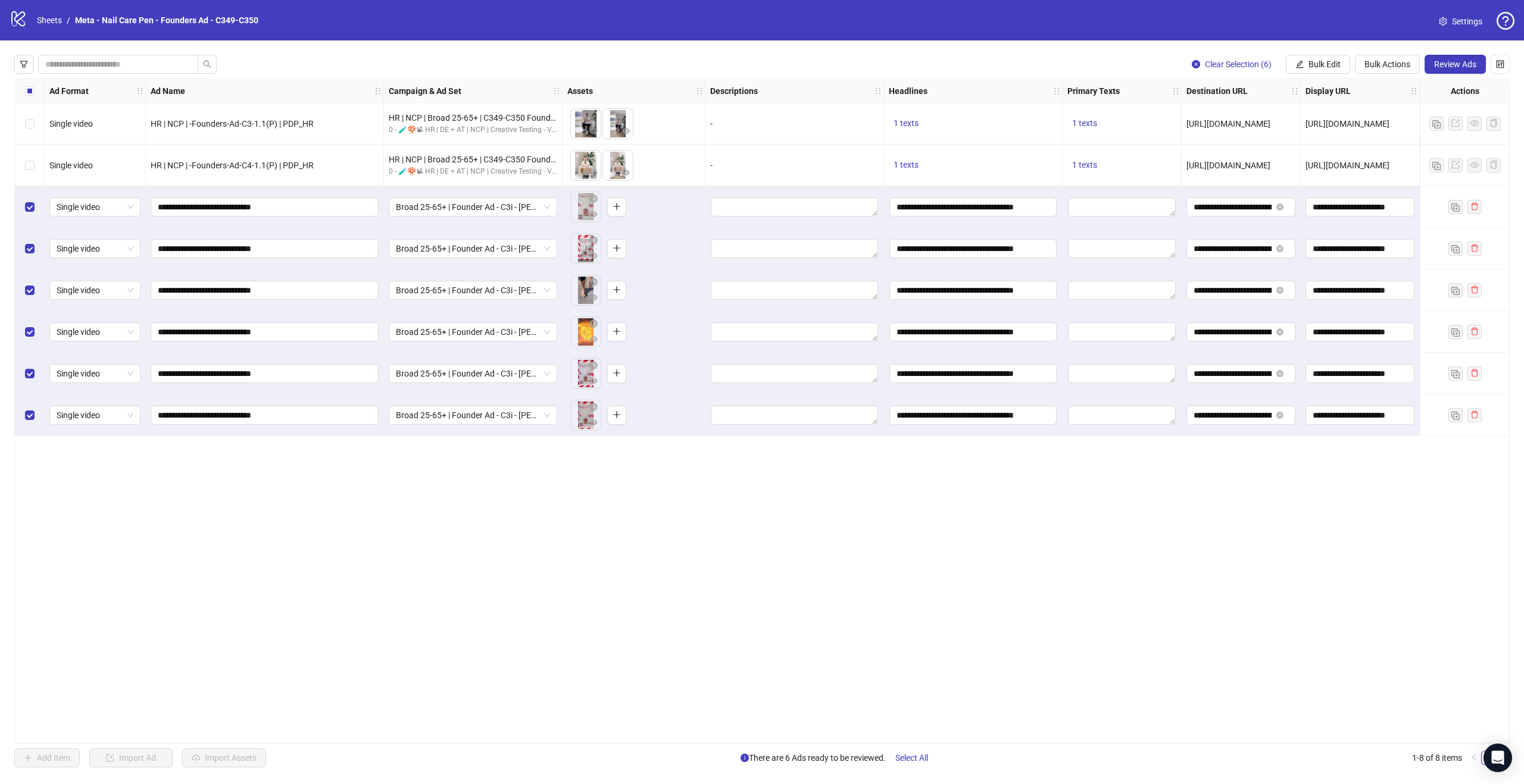
drag, startPoint x: 1078, startPoint y: 653, endPoint x: 1089, endPoint y: 633, distance: 22.8
click at [1085, 642] on div "Ad Format Ad Name Campaign & Ad Set Assets Descriptions Headlines Primary Texts…" at bounding box center [762, 412] width 1496 height 665
click at [1089, 164] on span "1 texts" at bounding box center [1085, 165] width 25 height 10
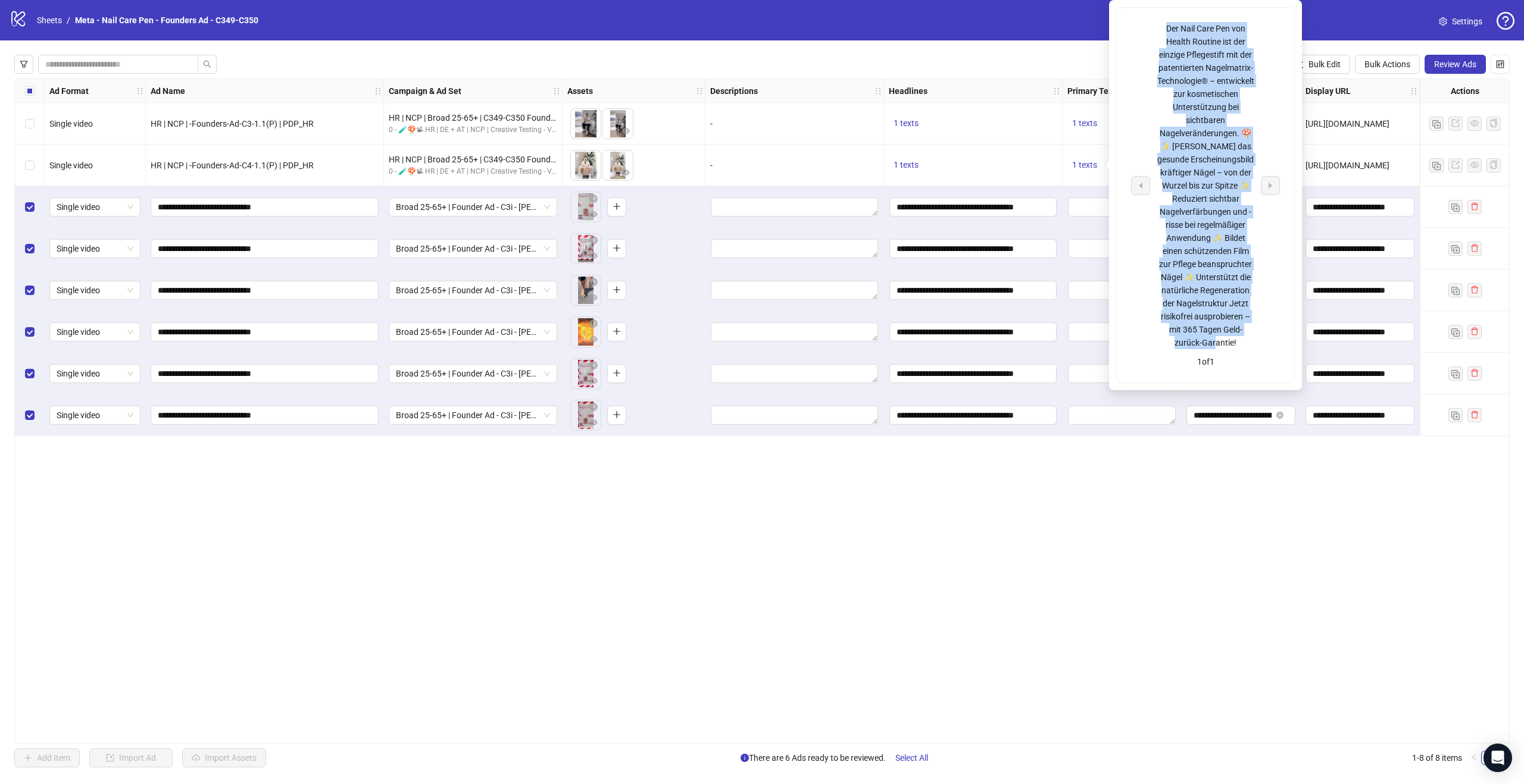
drag, startPoint x: 1165, startPoint y: 30, endPoint x: 1239, endPoint y: 361, distance: 339.2
click at [1239, 349] on div "Der Nail Care Pen von Health Routine ist der einzige Pflegestift mit der patent…" at bounding box center [1205, 186] width 99 height 328
copy div "Der Nail Care Pen von Health Routine ist der einzige Pflegestift mit der patent…"
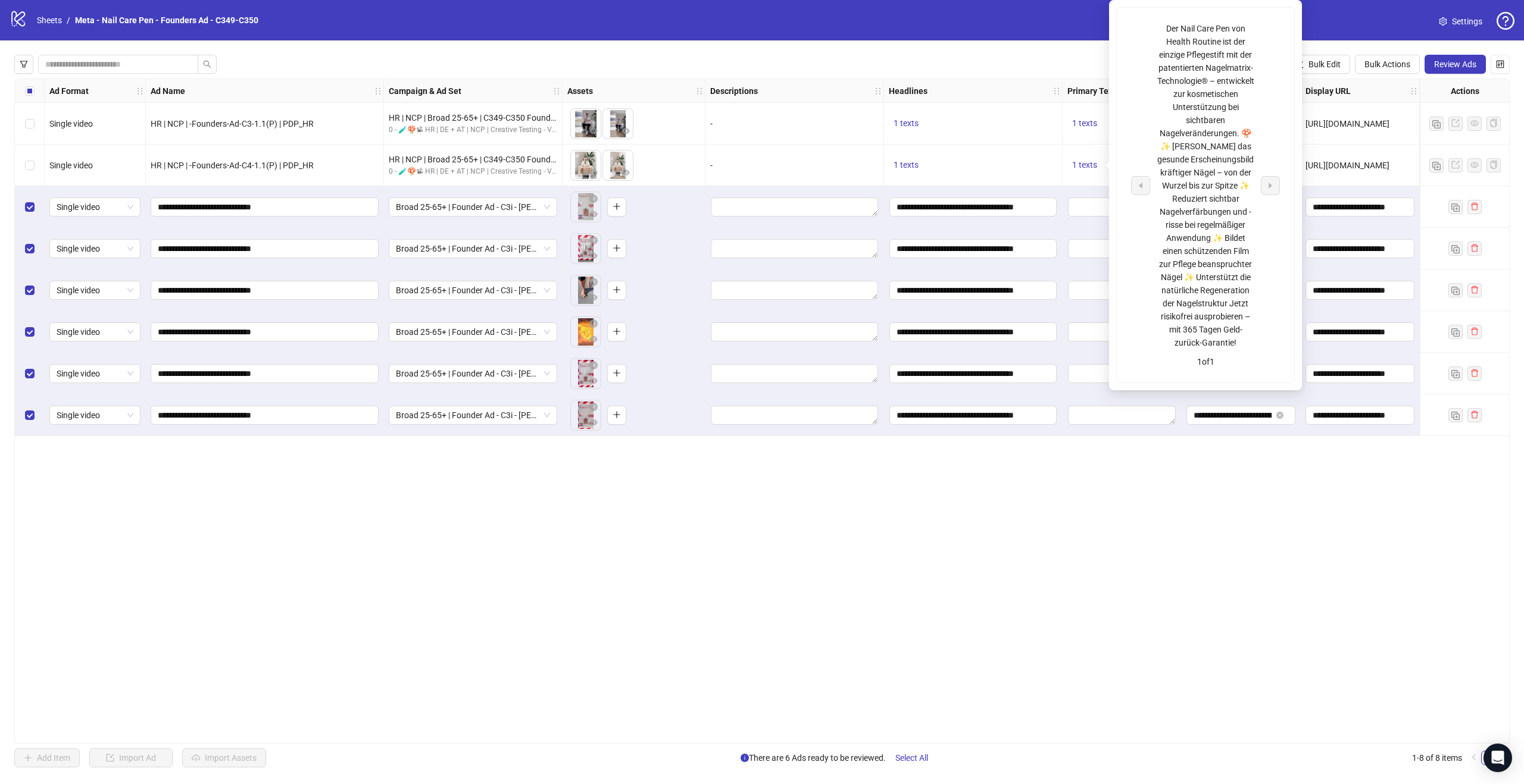
click at [1318, 474] on div "Ad Format Ad Name Campaign & Ad Set Assets Descriptions Headlines Primary Texts…" at bounding box center [762, 412] width 1496 height 665
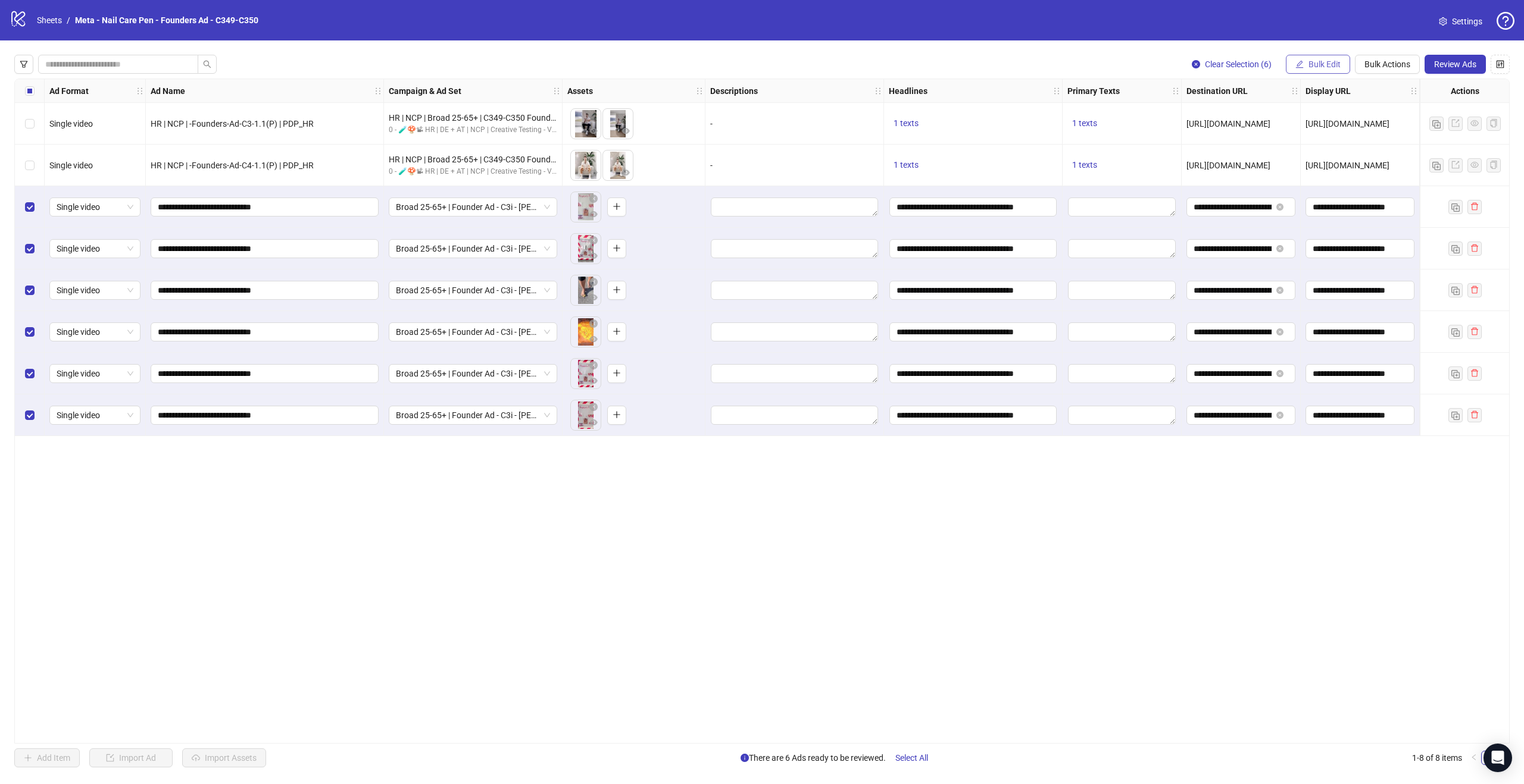
click at [1341, 63] on button "Bulk Edit" at bounding box center [1318, 64] width 64 height 20
click at [1327, 177] on span "Primary Texts" at bounding box center [1329, 182] width 71 height 13
click at [1216, 137] on textarea "Multi-text input container - paste or copy values" at bounding box center [1285, 143] width 238 height 32
paste textarea "**********"
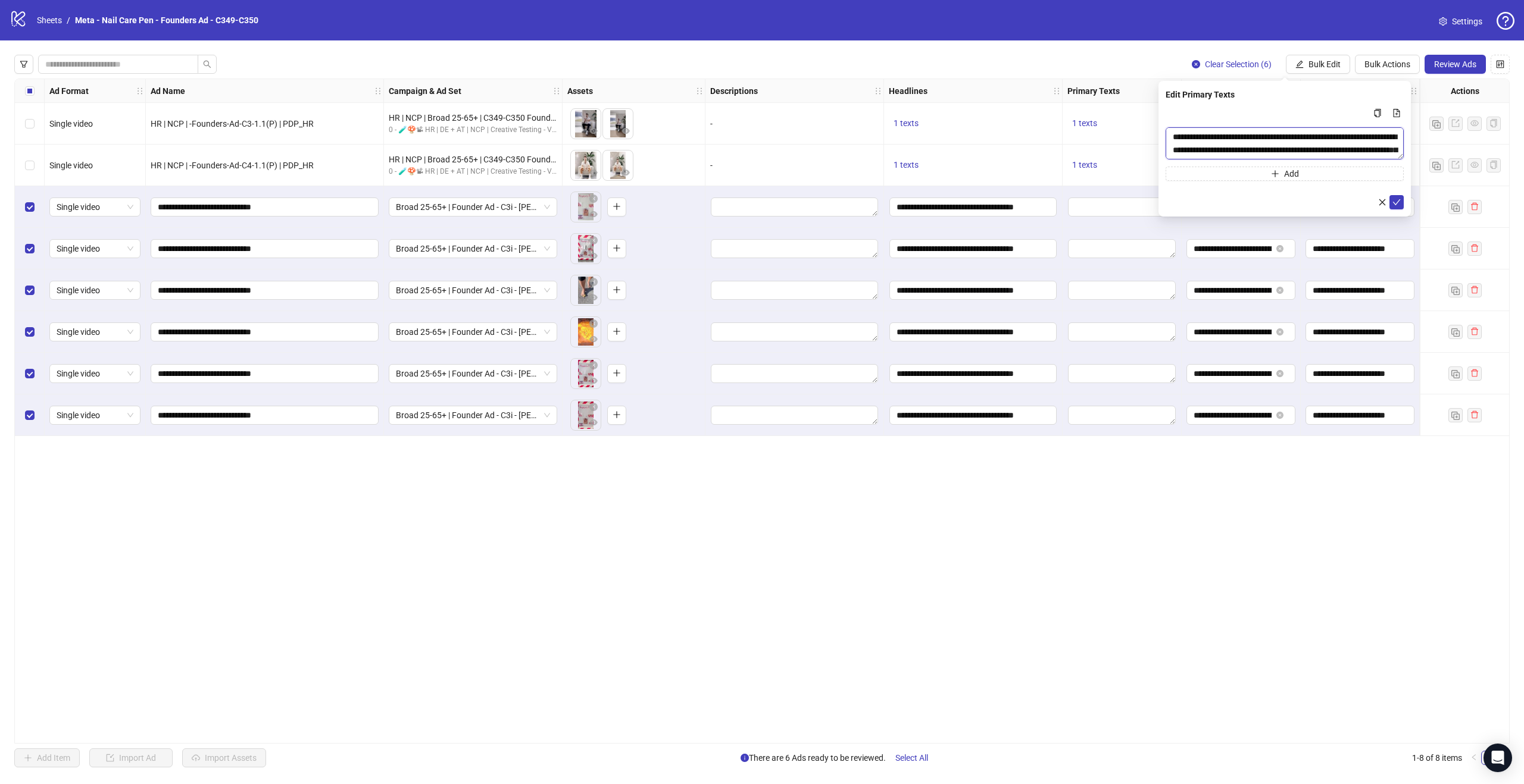
scroll to position [114, 0]
type textarea "**********"
click at [1392, 198] on icon "check" at bounding box center [1396, 202] width 9 height 9
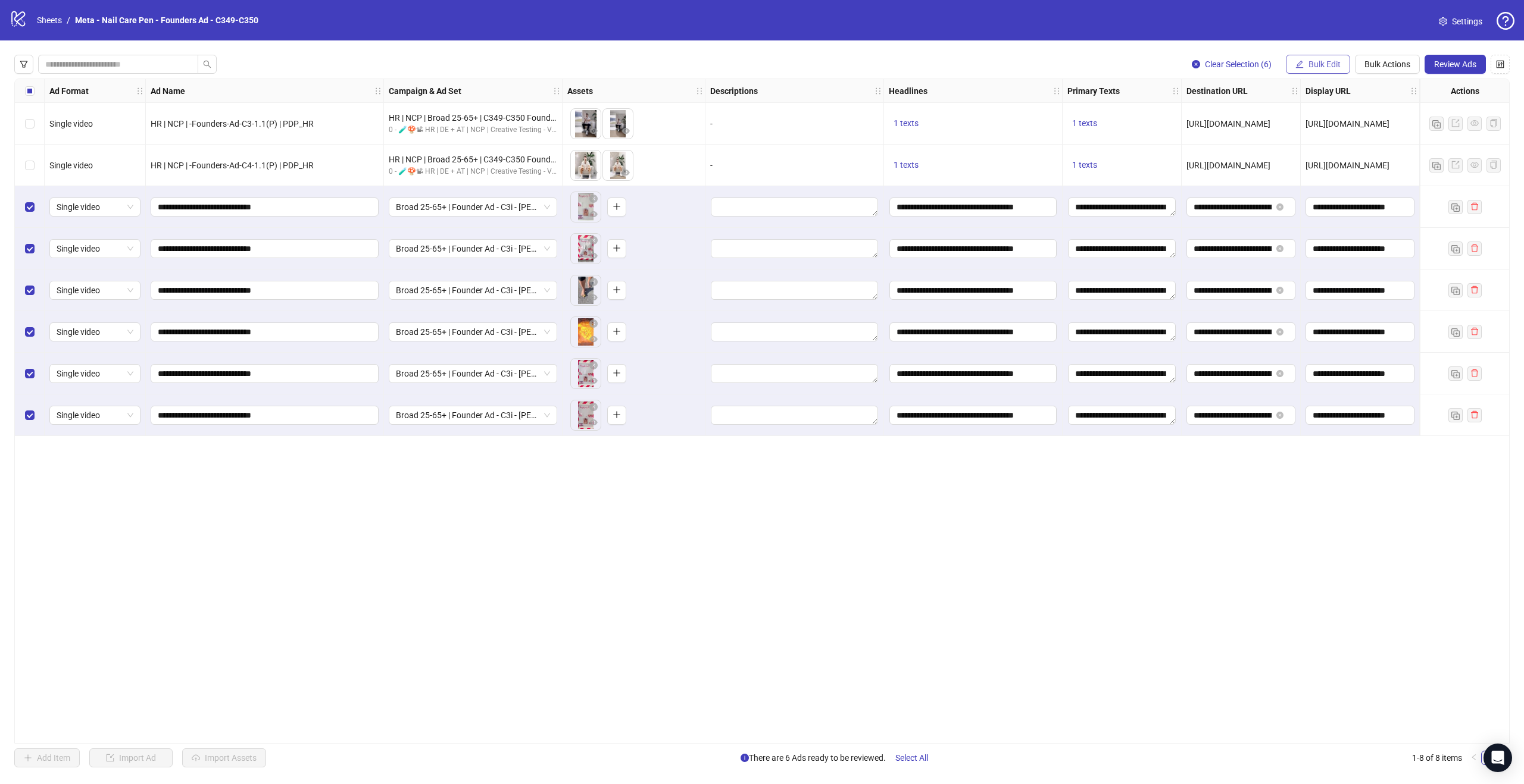
click at [1302, 64] on icon "edit" at bounding box center [1300, 64] width 9 height 9
click at [1312, 106] on span "Name" at bounding box center [1329, 106] width 71 height 13
click at [1257, 117] on span "Replace" at bounding box center [1284, 115] width 223 height 18
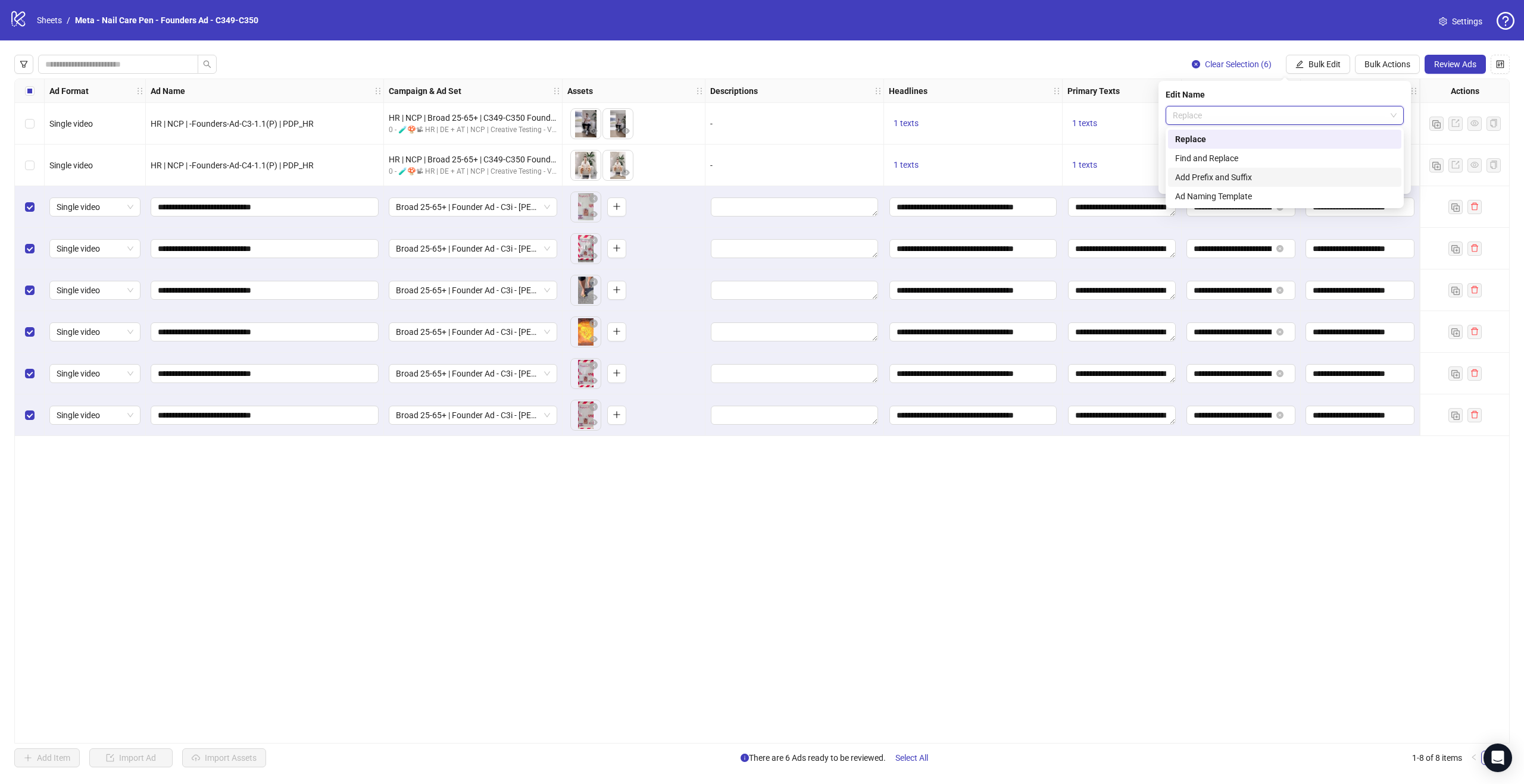
click at [1241, 181] on div "Add Prefix and Suffix" at bounding box center [1284, 176] width 220 height 13
click at [1220, 149] on input "text" at bounding box center [1285, 149] width 238 height 20
type input "****"
click at [1201, 180] on input "text" at bounding box center [1285, 182] width 238 height 20
type input "********"
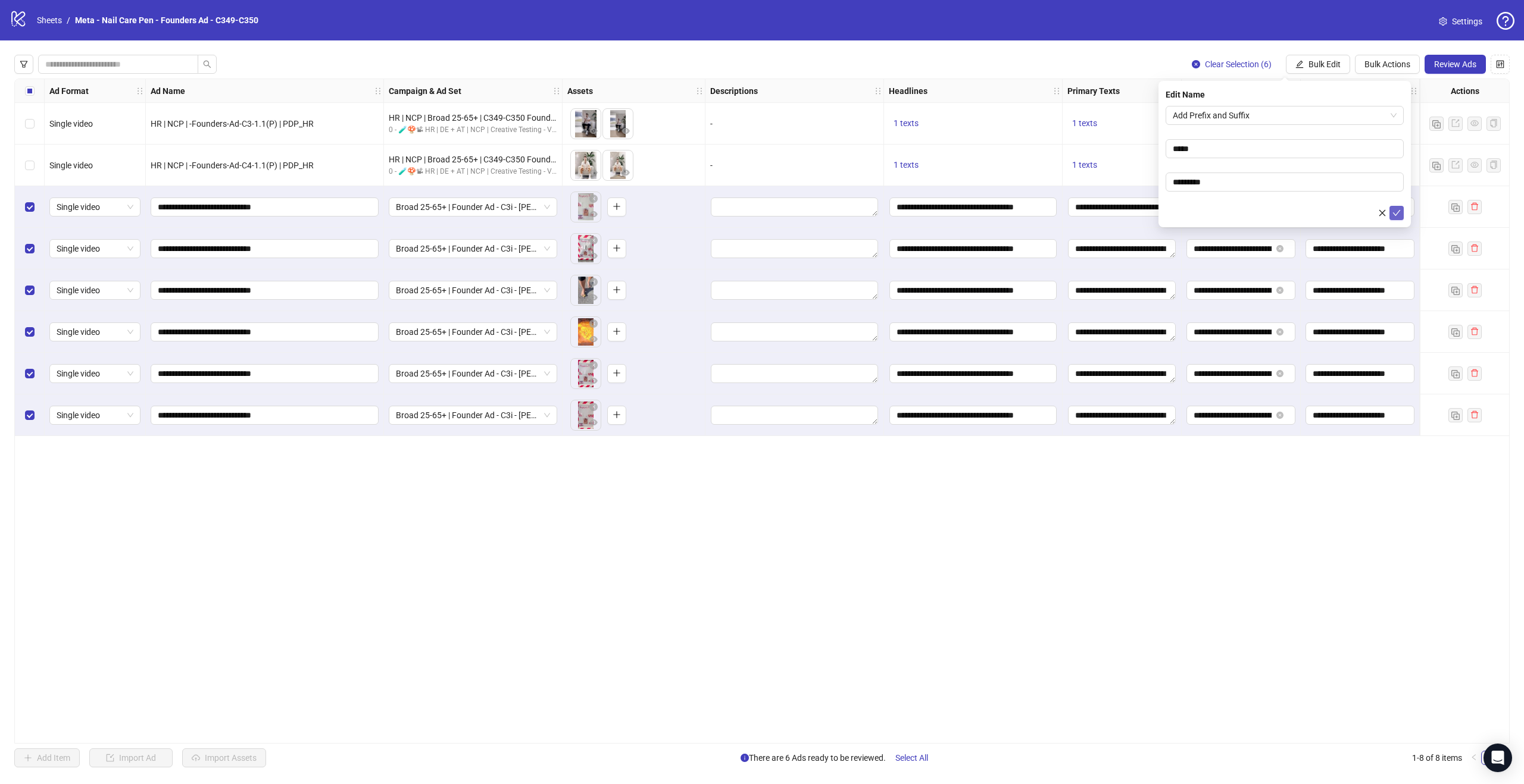
click at [1399, 209] on icon "check" at bounding box center [1396, 213] width 9 height 9
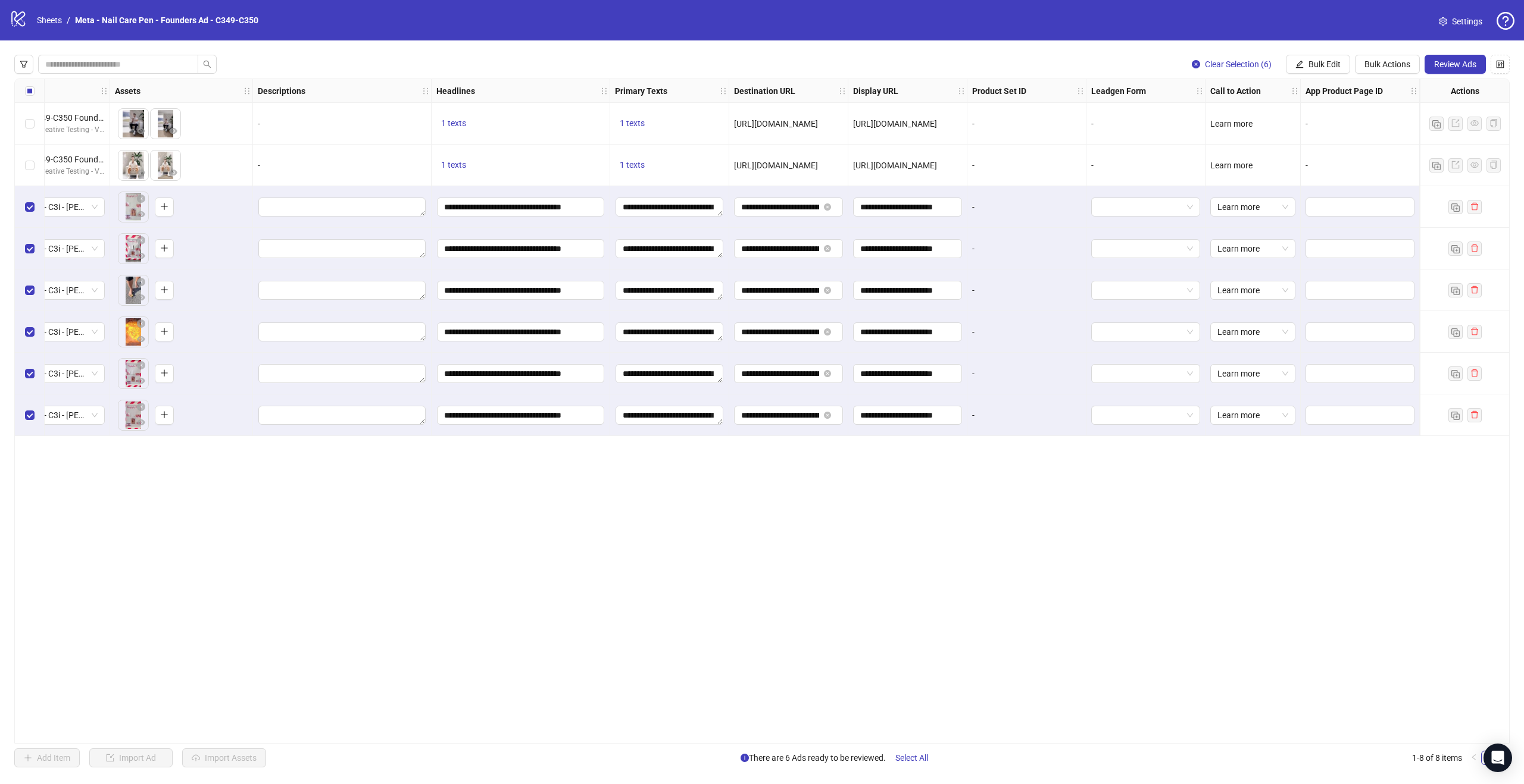
scroll to position [0, 0]
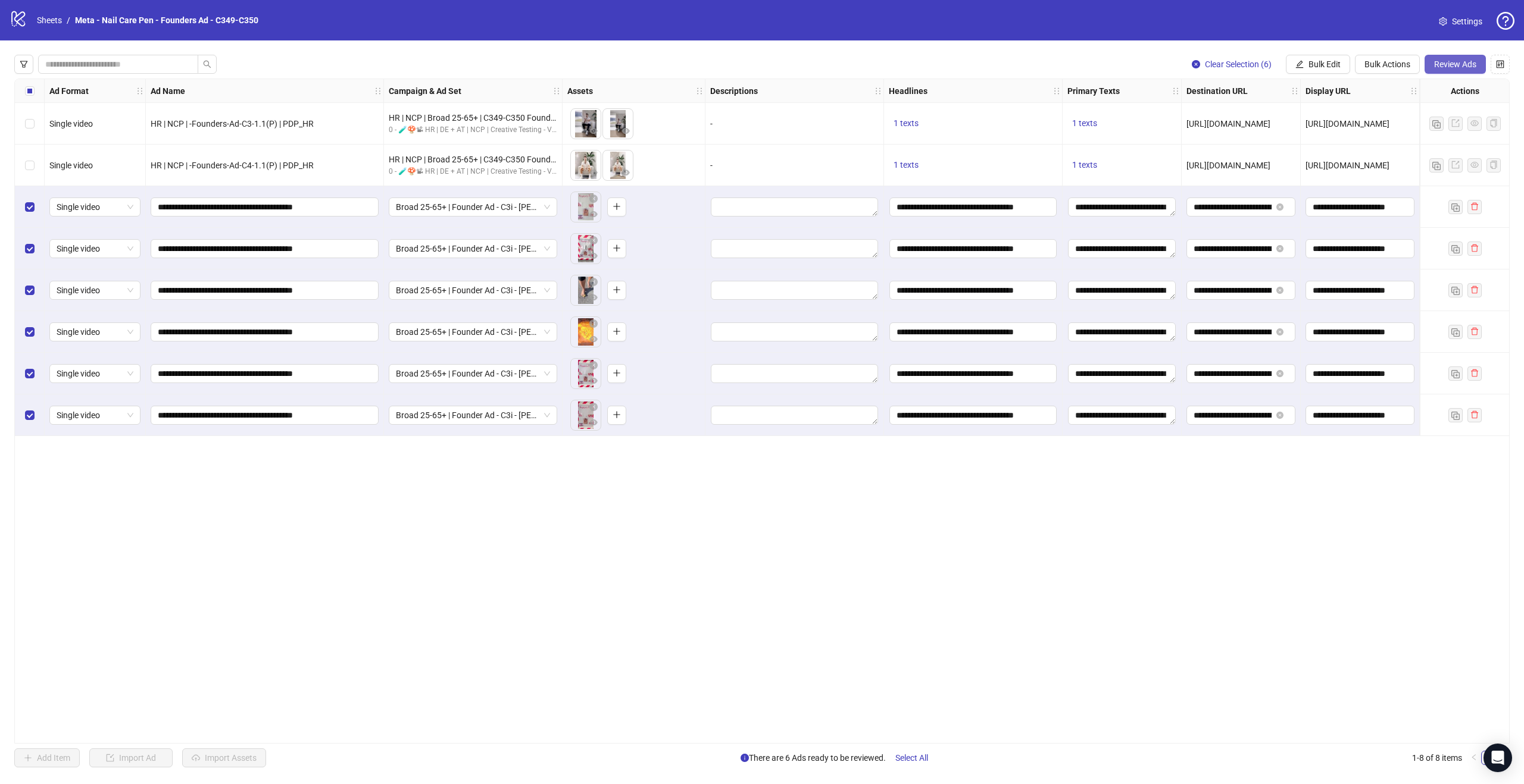
click at [1454, 64] on span "Review Ads" at bounding box center [1455, 64] width 42 height 10
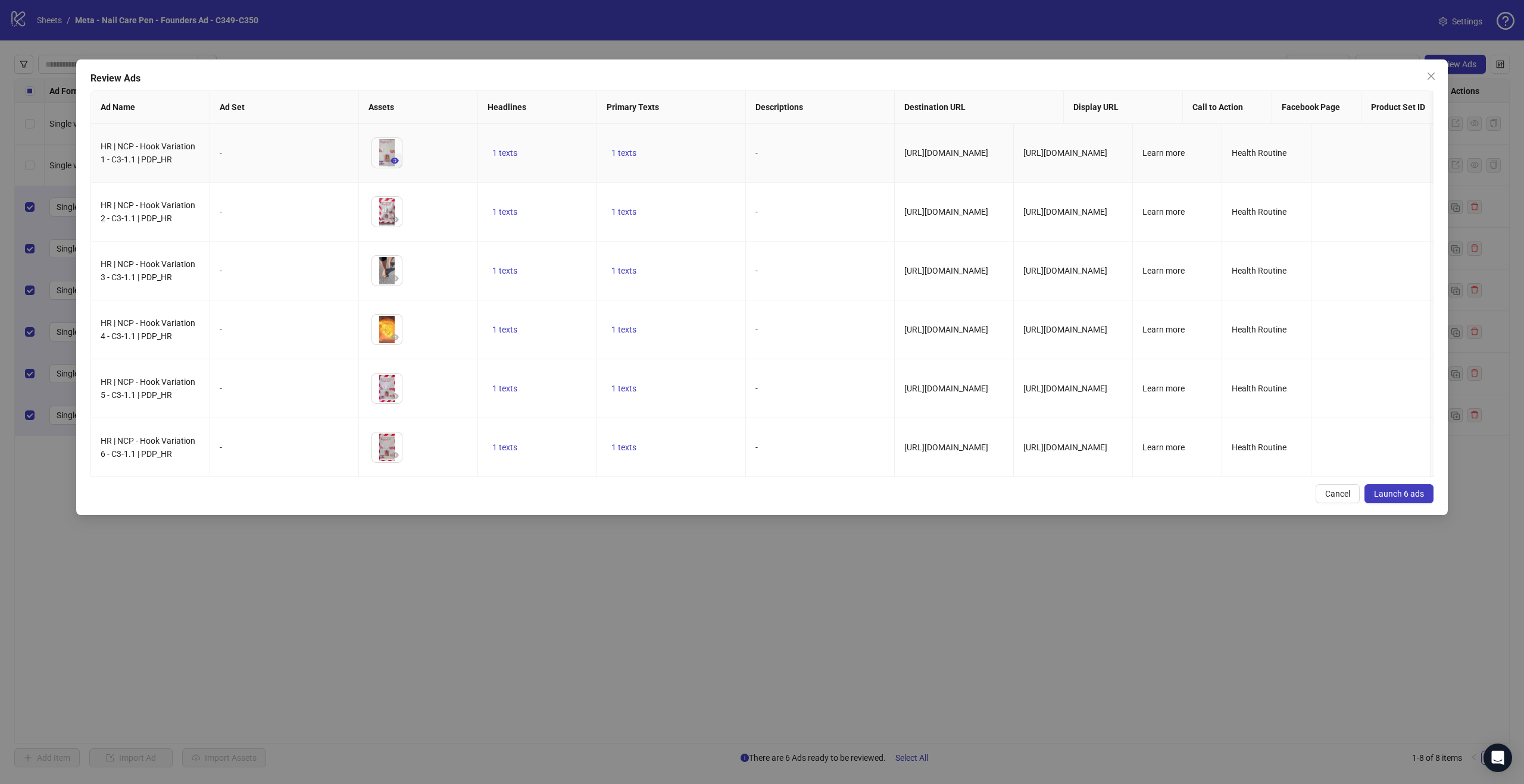
click at [394, 158] on icon "eye" at bounding box center [394, 161] width 9 height 6
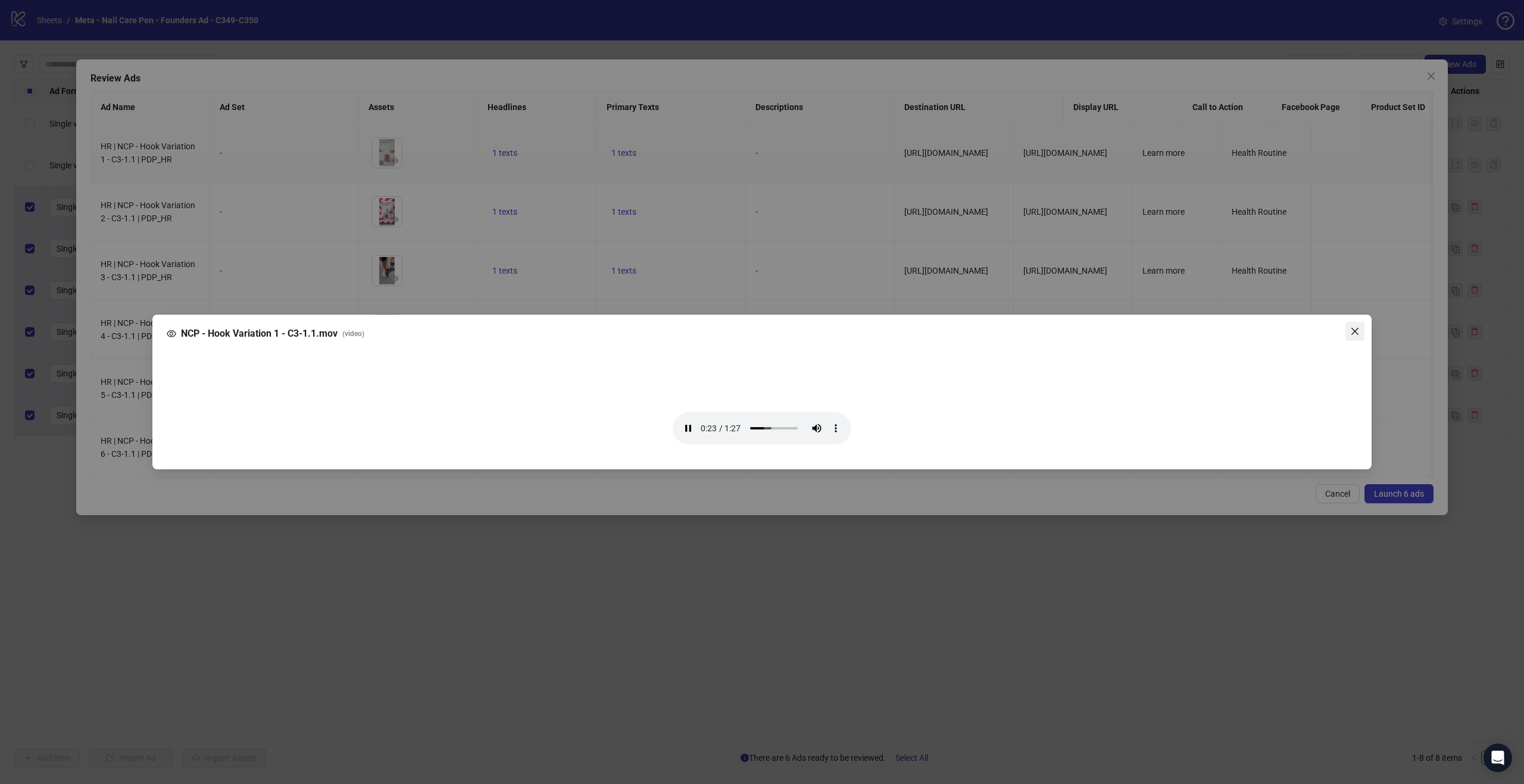
click at [1353, 327] on icon "close" at bounding box center [1355, 332] width 10 height 10
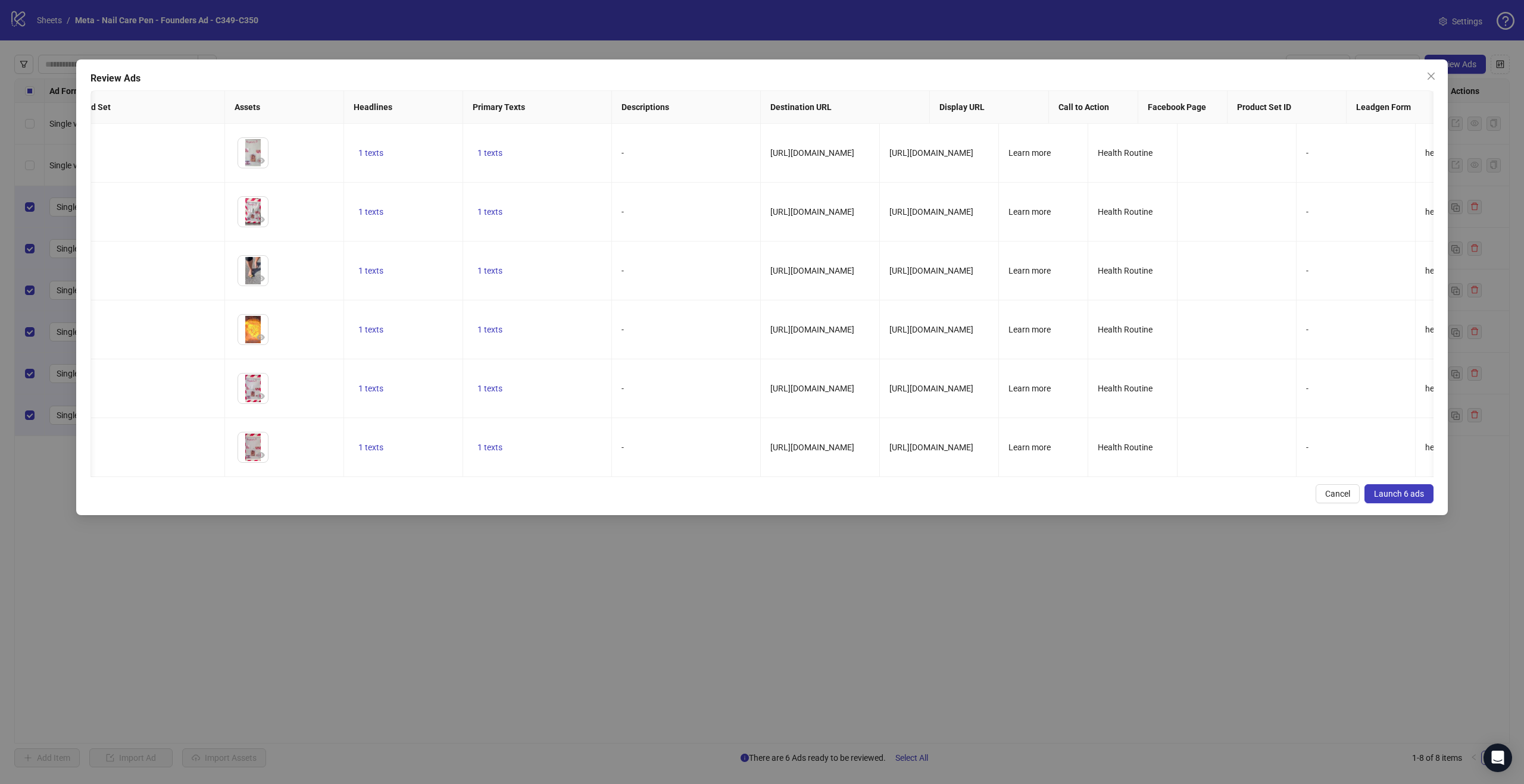
scroll to position [0, 181]
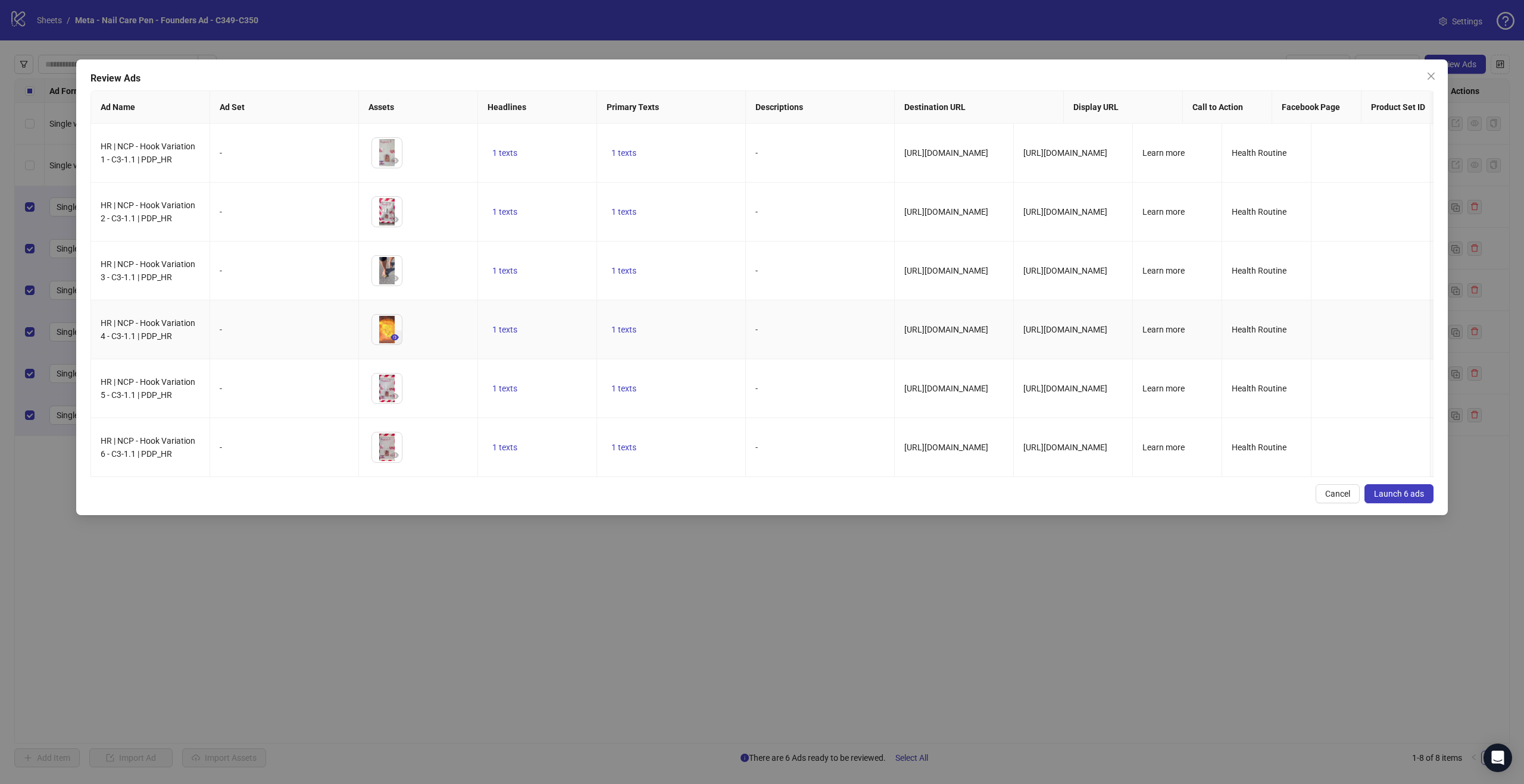
click at [395, 334] on icon "eye" at bounding box center [394, 337] width 9 height 6
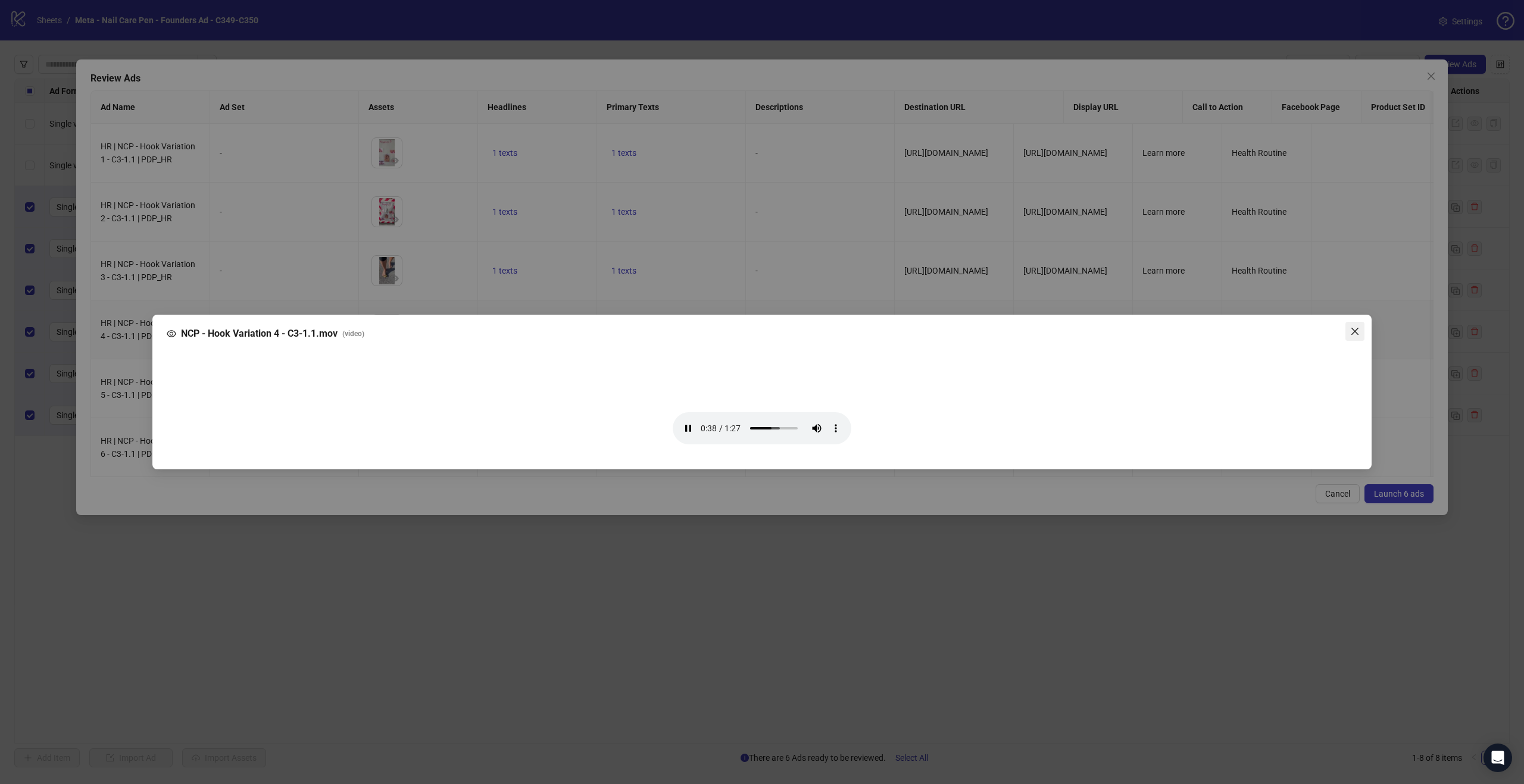
click at [1354, 327] on icon "close" at bounding box center [1355, 332] width 10 height 10
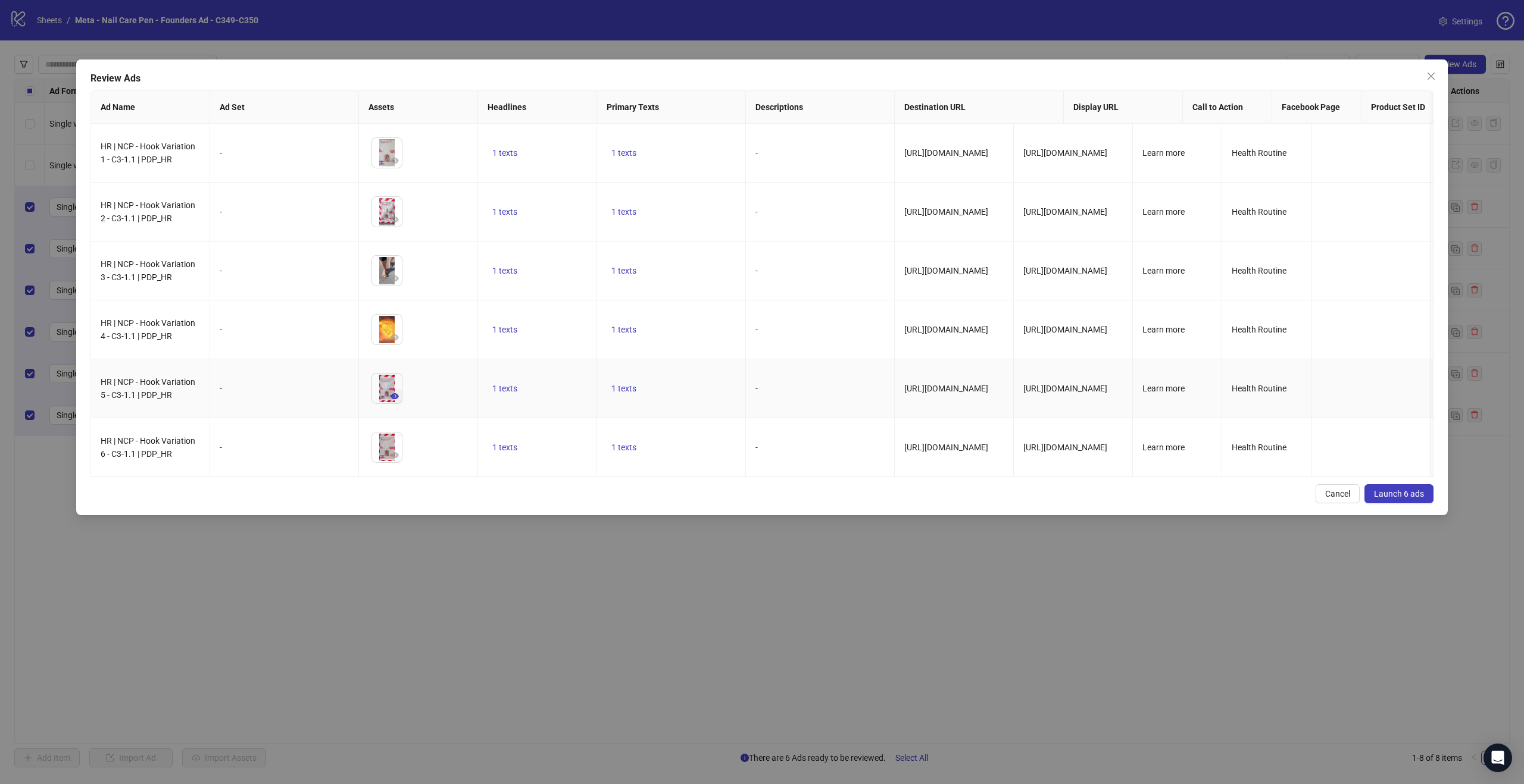
click at [394, 393] on icon "eye" at bounding box center [394, 396] width 9 height 6
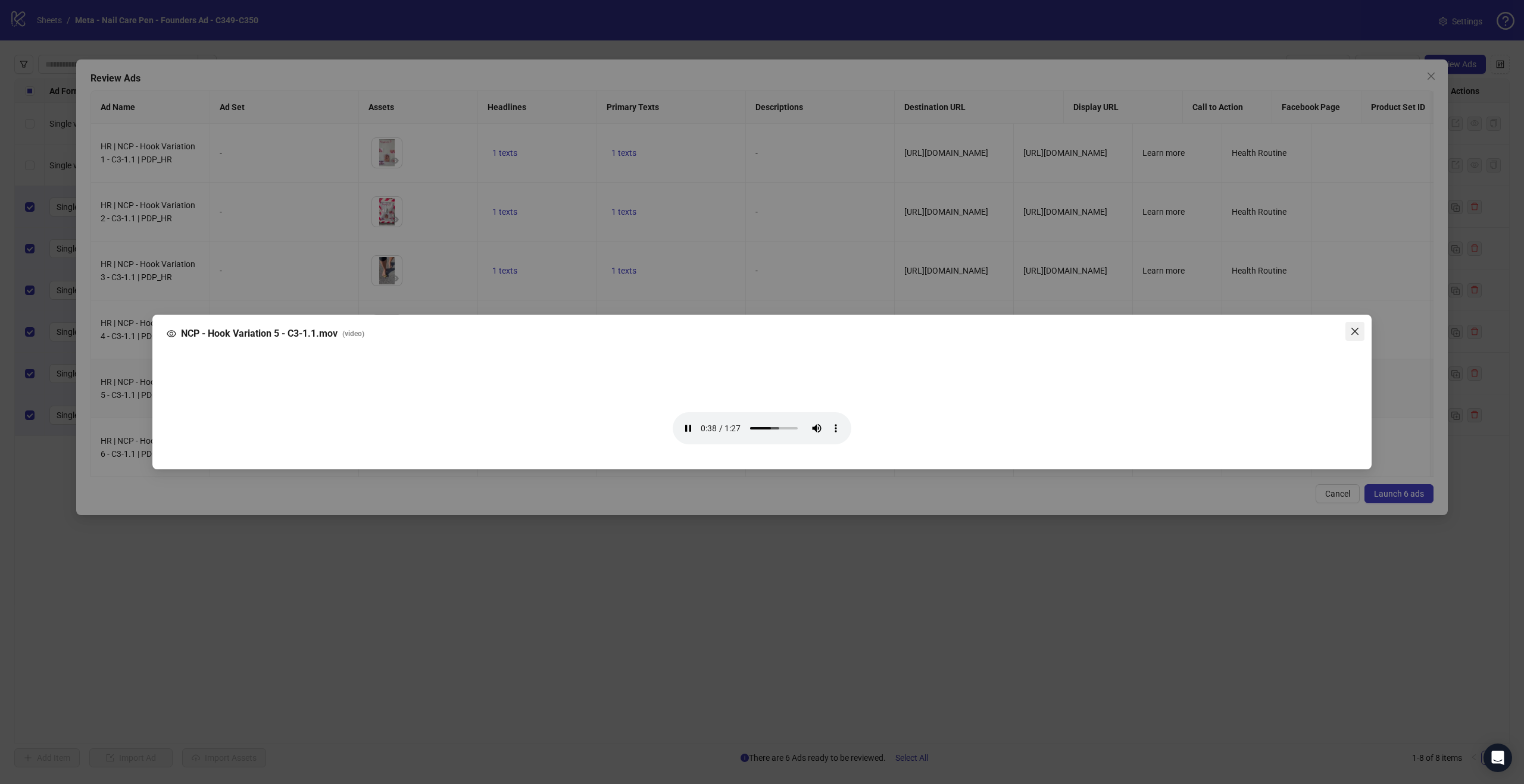
click at [1355, 328] on icon "close" at bounding box center [1354, 331] width 7 height 7
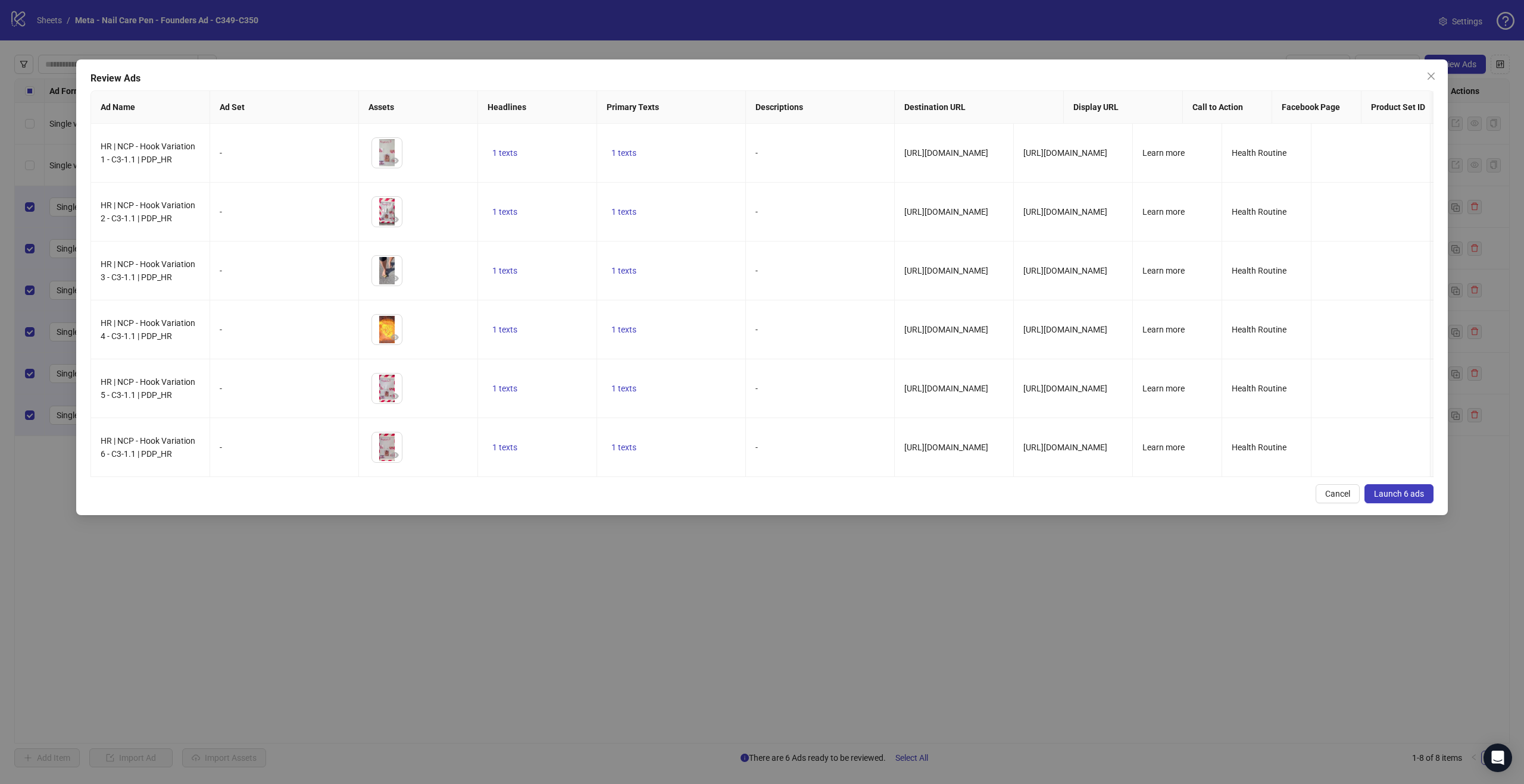
click at [1405, 489] on span "Launch 6 ads" at bounding box center [1398, 493] width 50 height 10
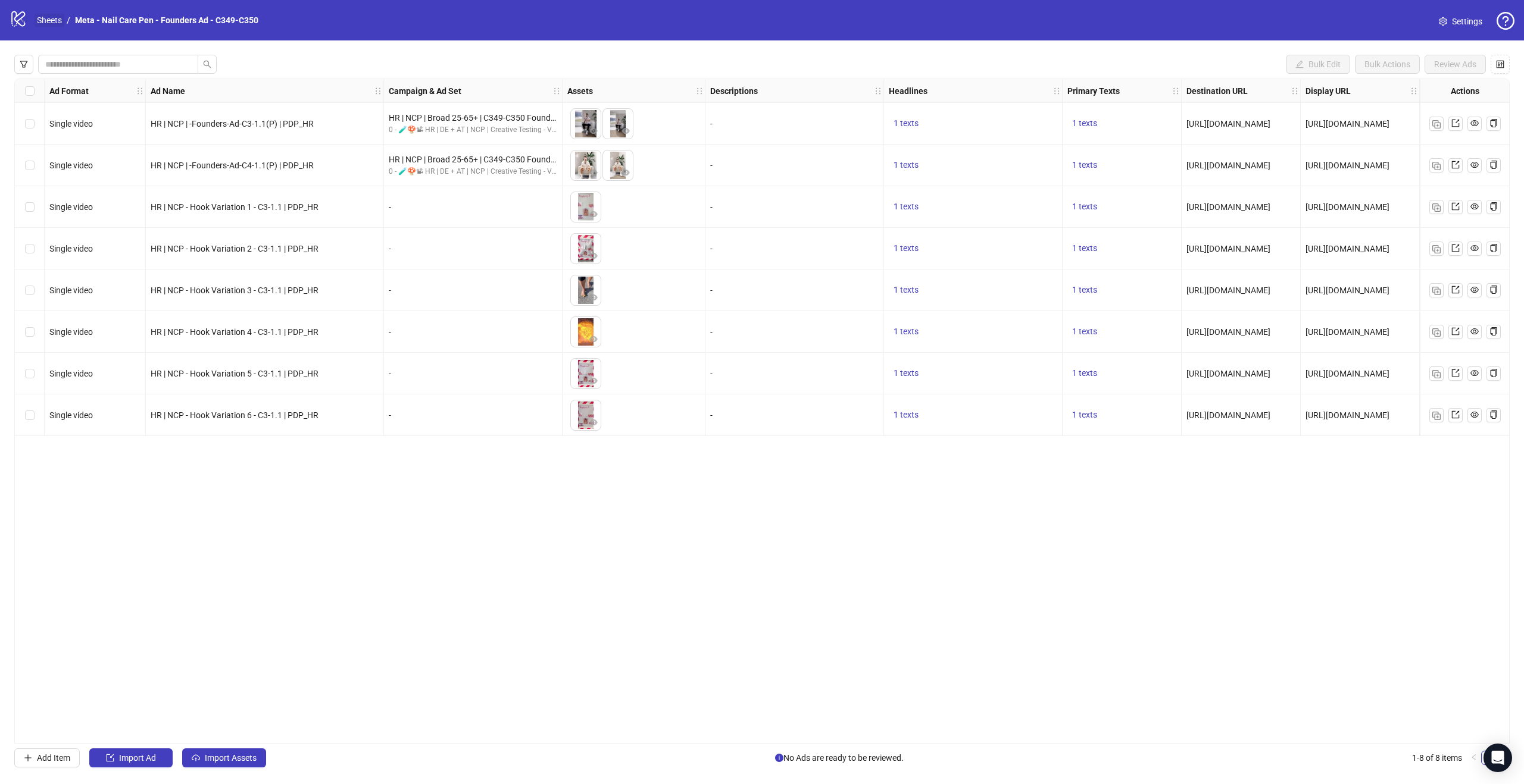
click at [46, 18] on link "Sheets" at bounding box center [49, 20] width 30 height 13
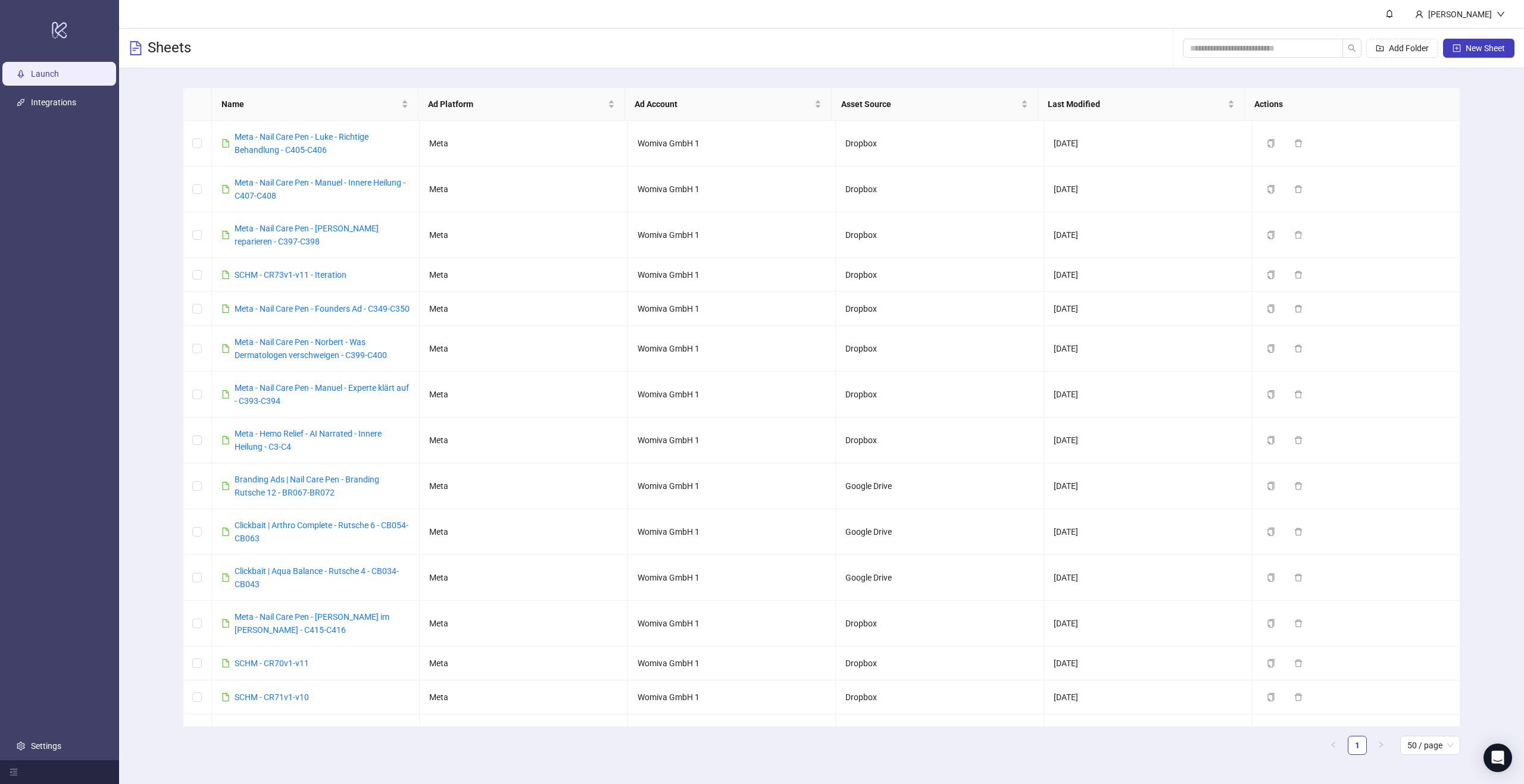
click at [254, 36] on div "Sheets Add Folder New Sheet" at bounding box center [822, 48] width 1405 height 40
drag, startPoint x: 350, startPoint y: 26, endPoint x: 298, endPoint y: 16, distance: 53.0
click at [350, 26] on header "[PERSON_NAME]" at bounding box center [822, 14] width 1405 height 28
